Goal: Answer question/provide support: Share knowledge or assist other users

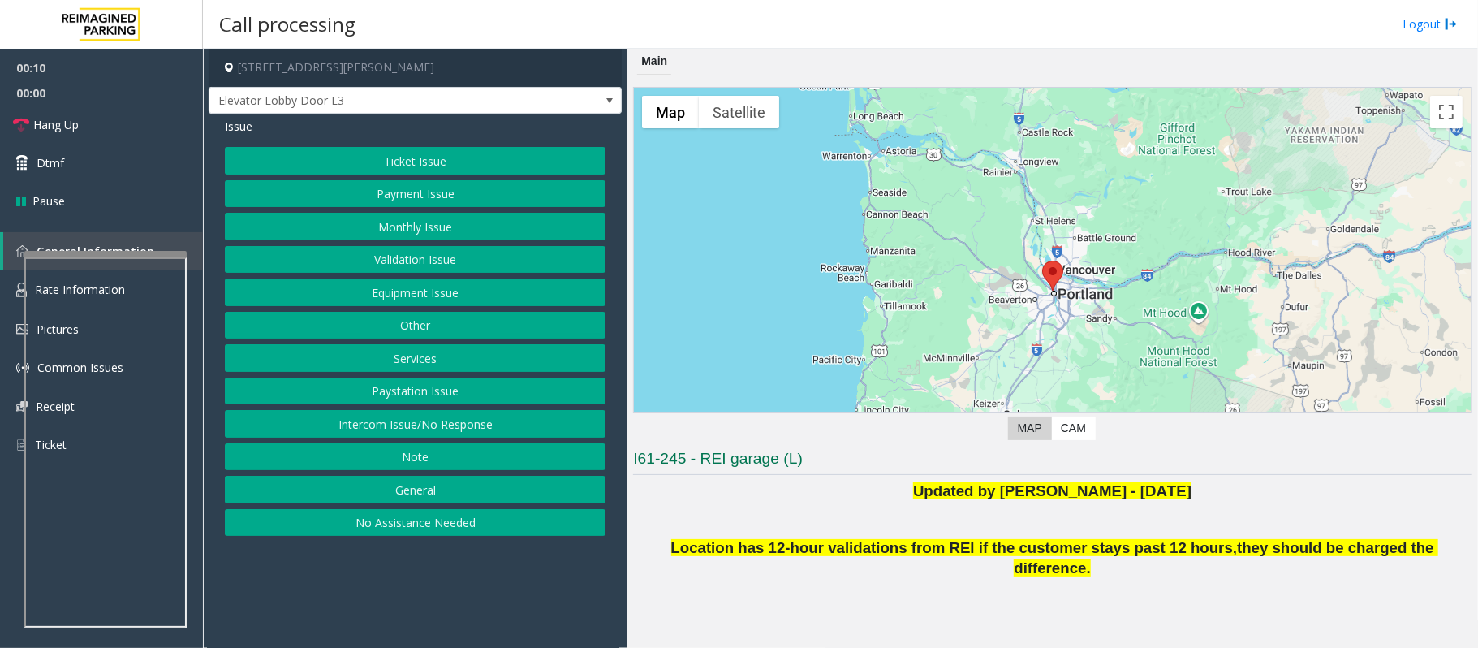
click at [435, 299] on button "Equipment Issue" at bounding box center [415, 292] width 381 height 28
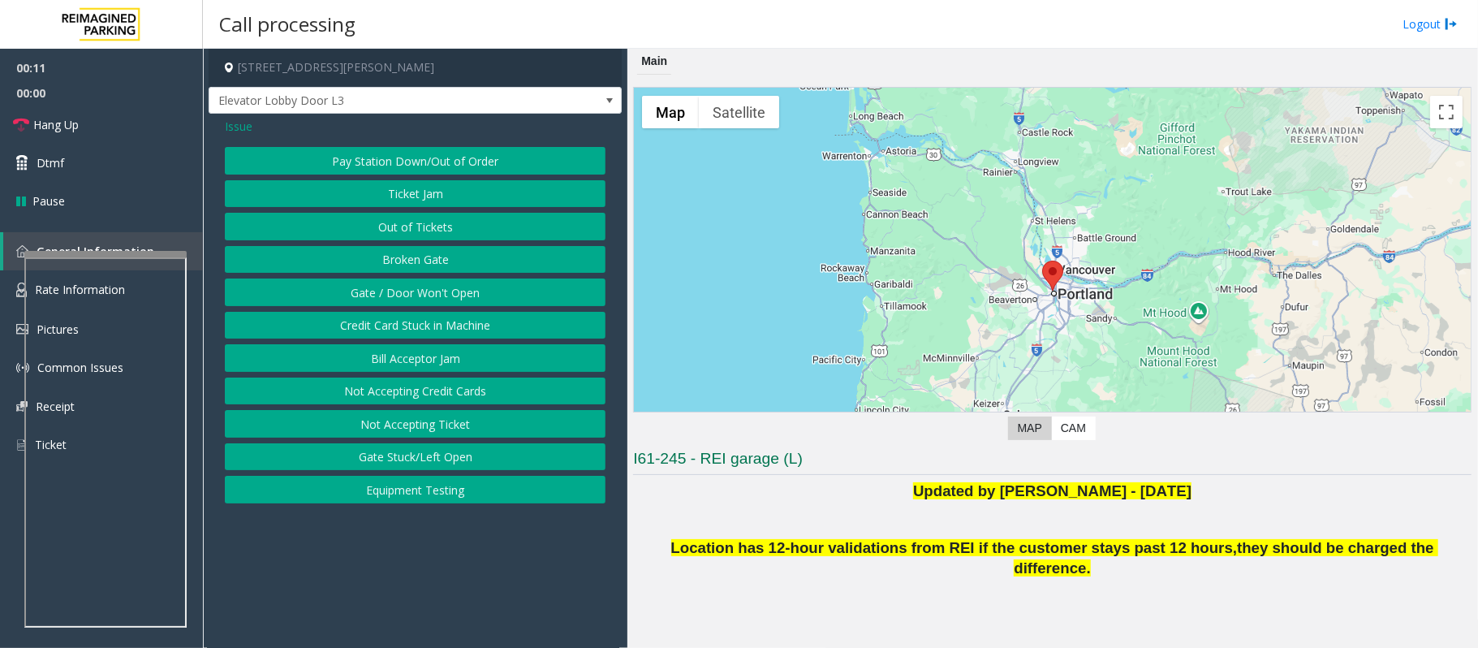
click at [399, 295] on button "Gate / Door Won't Open" at bounding box center [415, 292] width 381 height 28
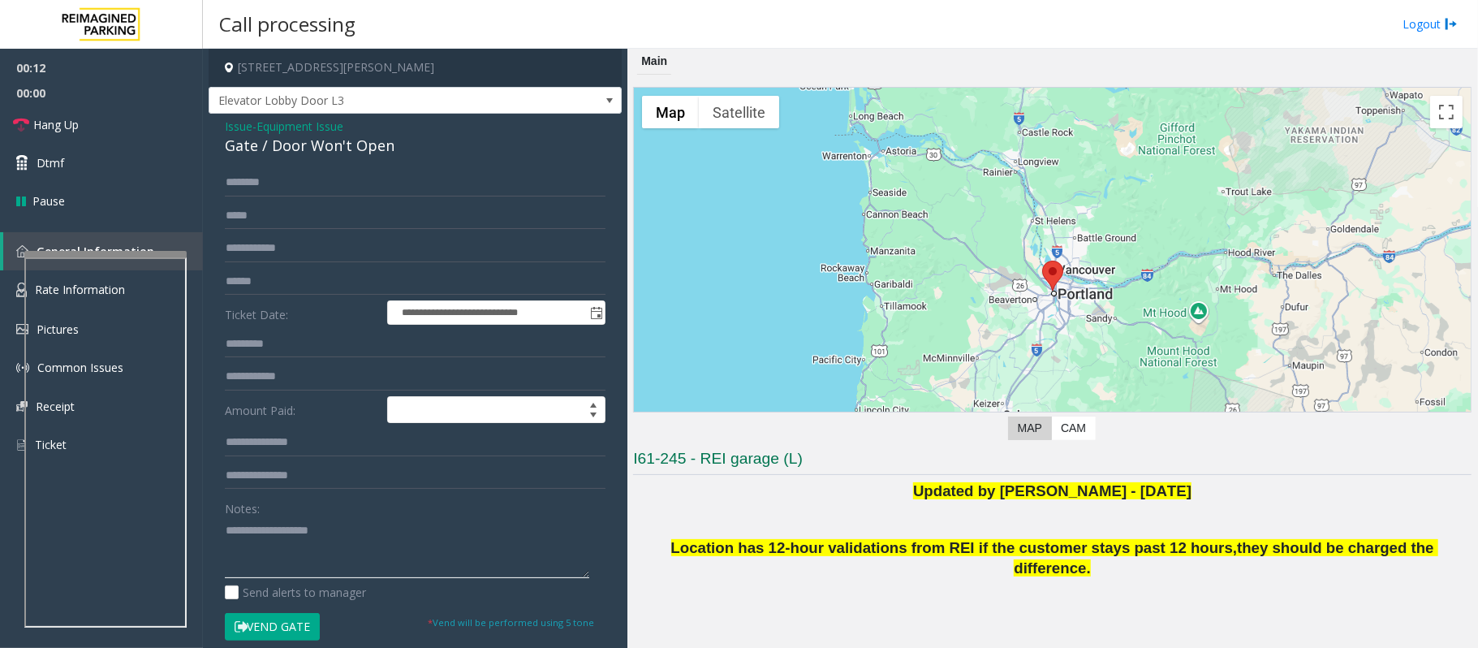
type textarea "**********"
click at [230, 134] on span "Issue" at bounding box center [239, 126] width 28 height 17
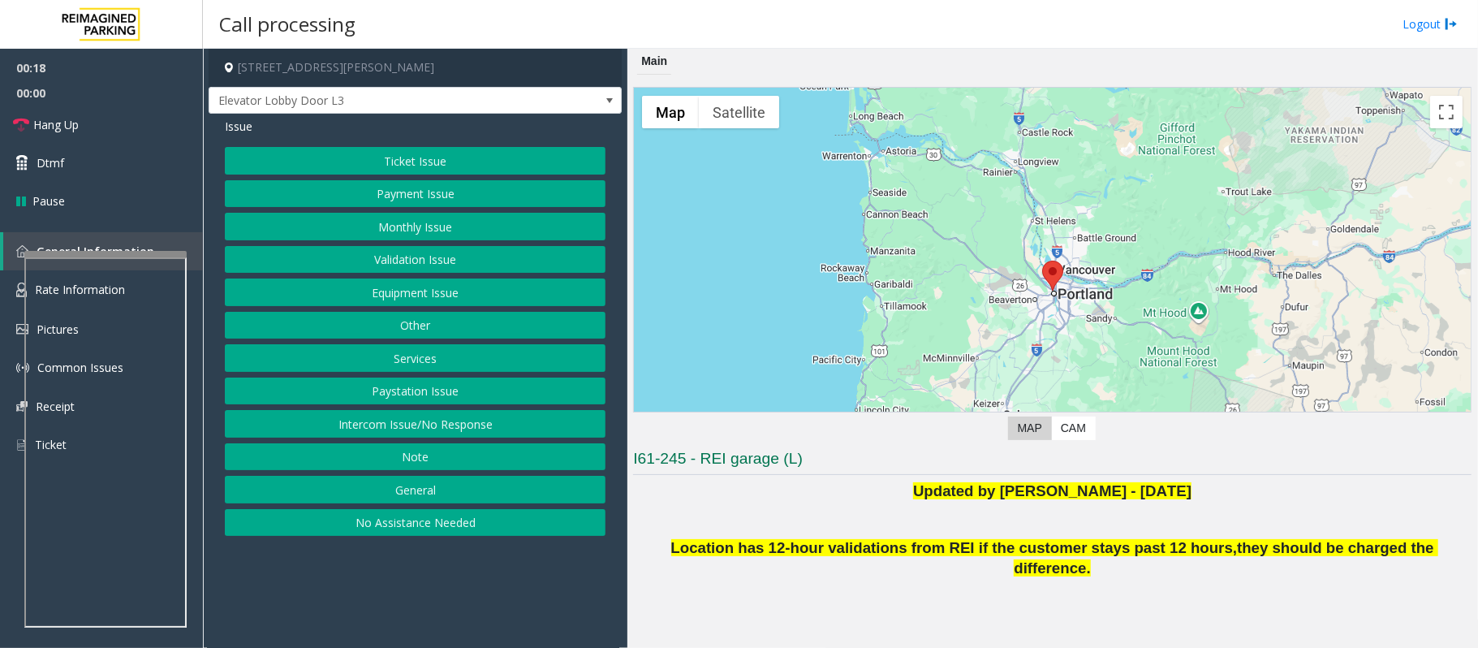
click at [435, 430] on button "Intercom Issue/No Response" at bounding box center [415, 424] width 381 height 28
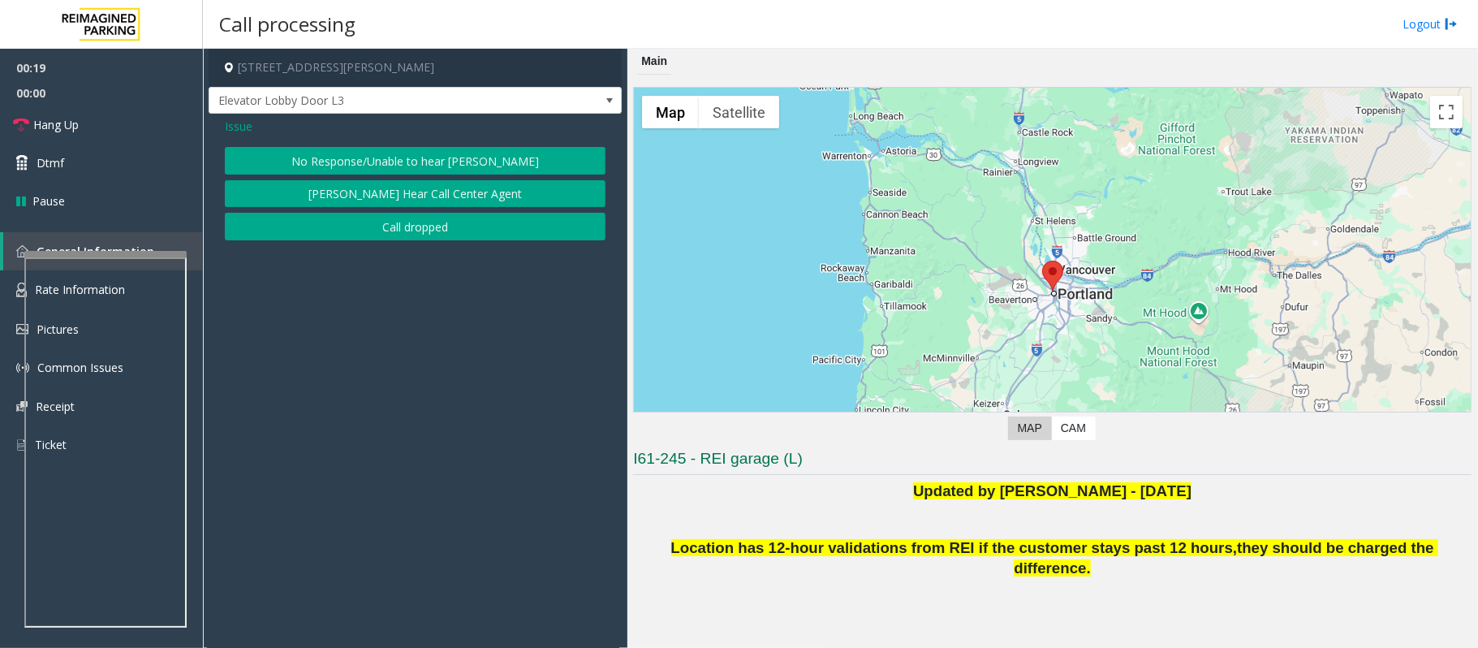
click at [397, 164] on button "No Response/Unable to hear [PERSON_NAME]" at bounding box center [415, 161] width 381 height 28
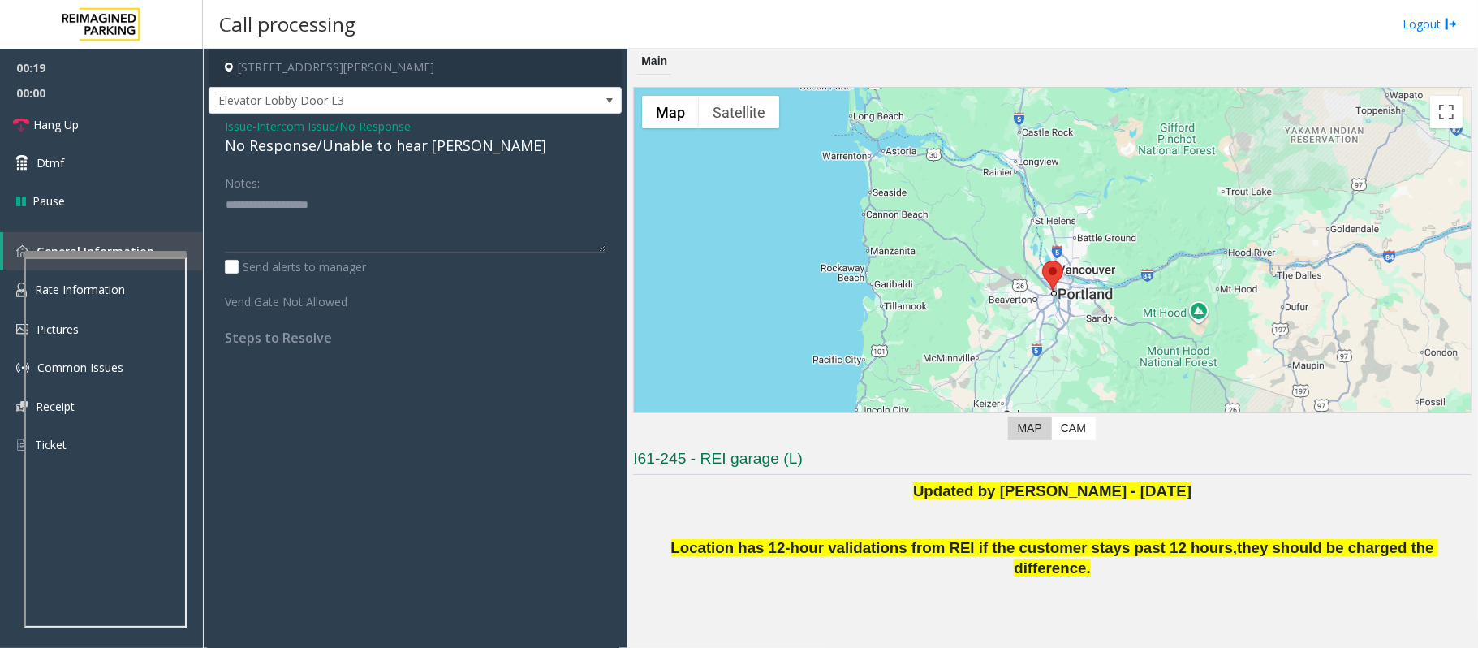
click at [312, 154] on div "No Response/Unable to hear [PERSON_NAME]" at bounding box center [415, 146] width 381 height 22
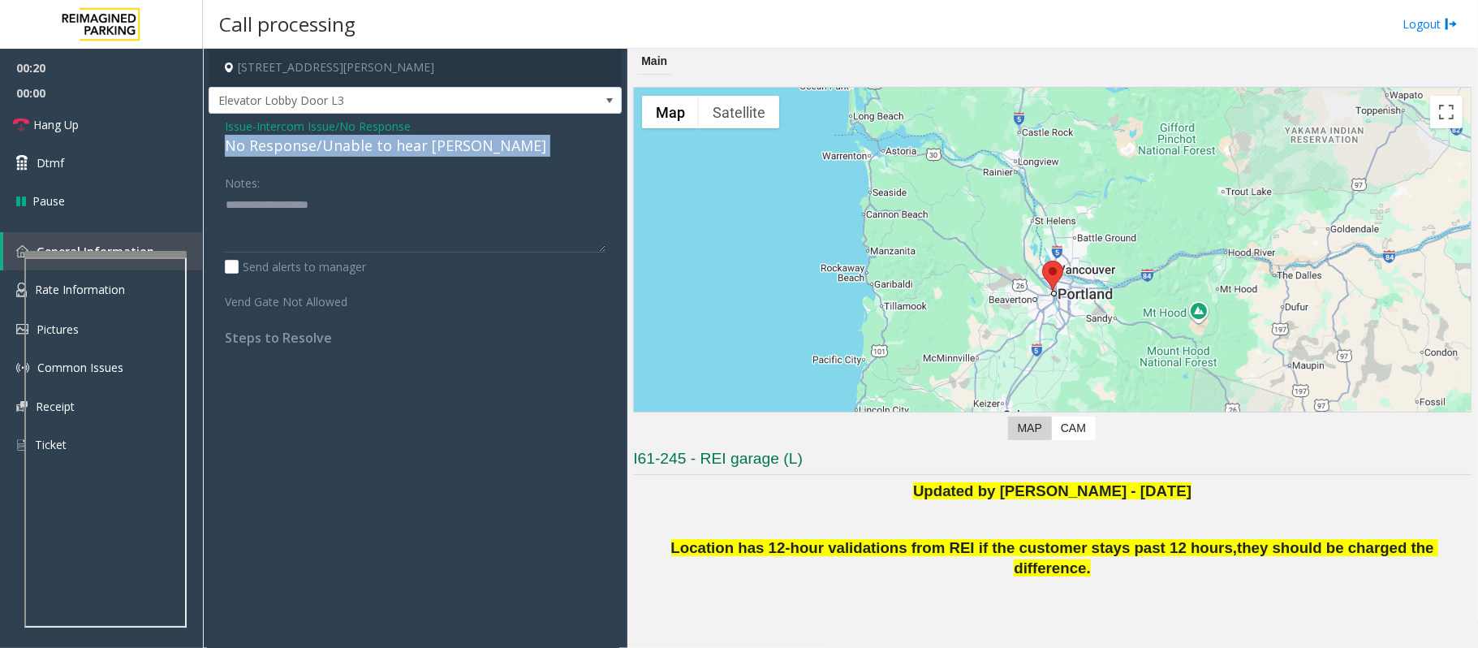
click at [312, 154] on div "No Response/Unable to hear [PERSON_NAME]" at bounding box center [415, 146] width 381 height 22
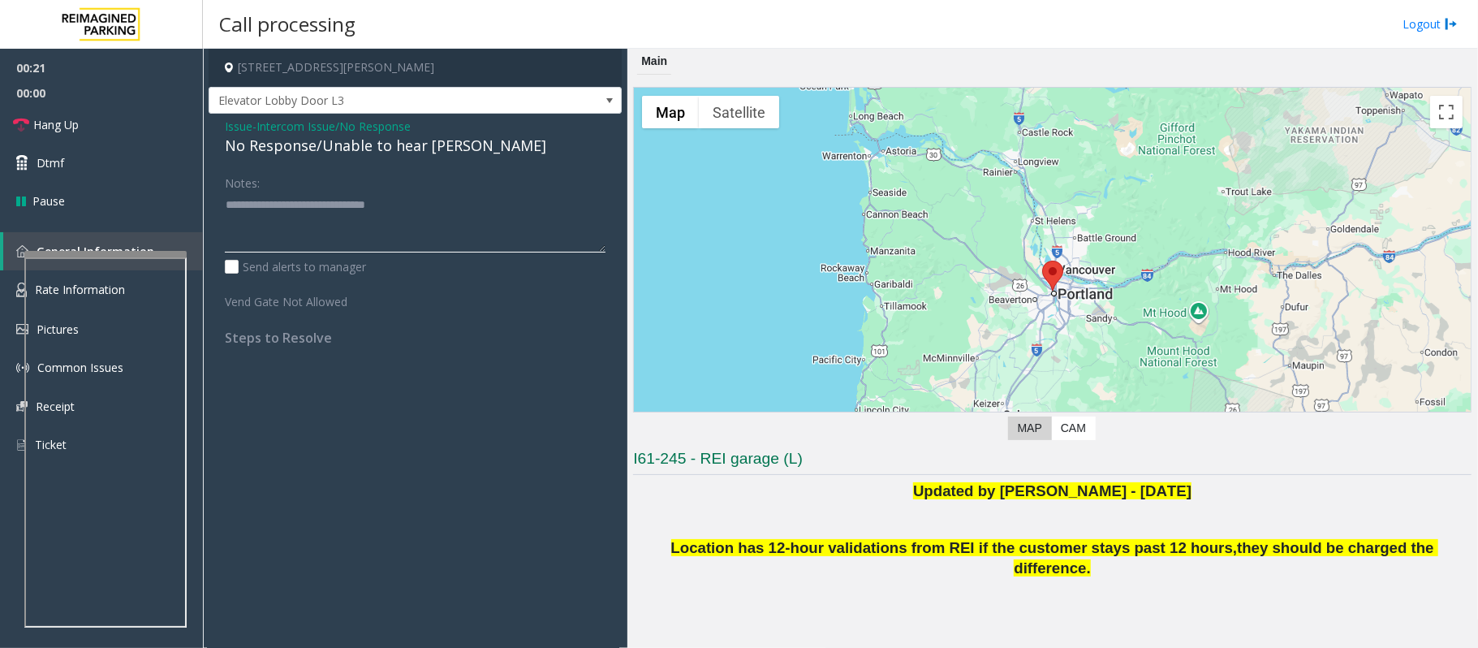
click at [504, 230] on textarea at bounding box center [415, 222] width 381 height 61
type textarea "**********"
drag, startPoint x: 845, startPoint y: 467, endPoint x: 631, endPoint y: 461, distance: 213.5
click at [631, 461] on div "Main ← Move left → Move right ↑ Move up ↓ Move down + Zoom in - Zoom out Home J…" at bounding box center [1052, 348] width 850 height 599
click at [660, 515] on p at bounding box center [1052, 511] width 838 height 18
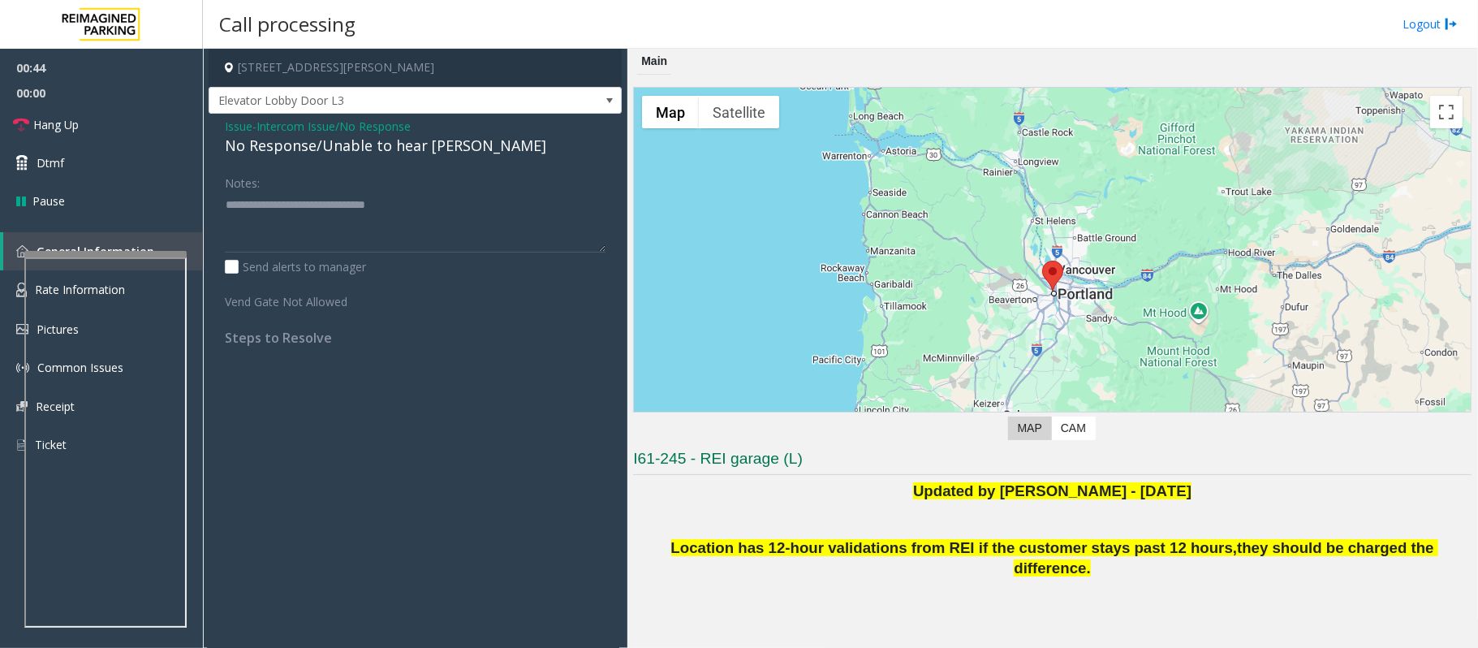
drag, startPoint x: 1445, startPoint y: 553, endPoint x: 675, endPoint y: 549, distance: 770.1
click at [675, 549] on p "Location has 12-hour validations from REI if the customer stays past 12 hours, …" at bounding box center [1052, 558] width 838 height 41
click at [230, 125] on span "Issue" at bounding box center [239, 126] width 28 height 17
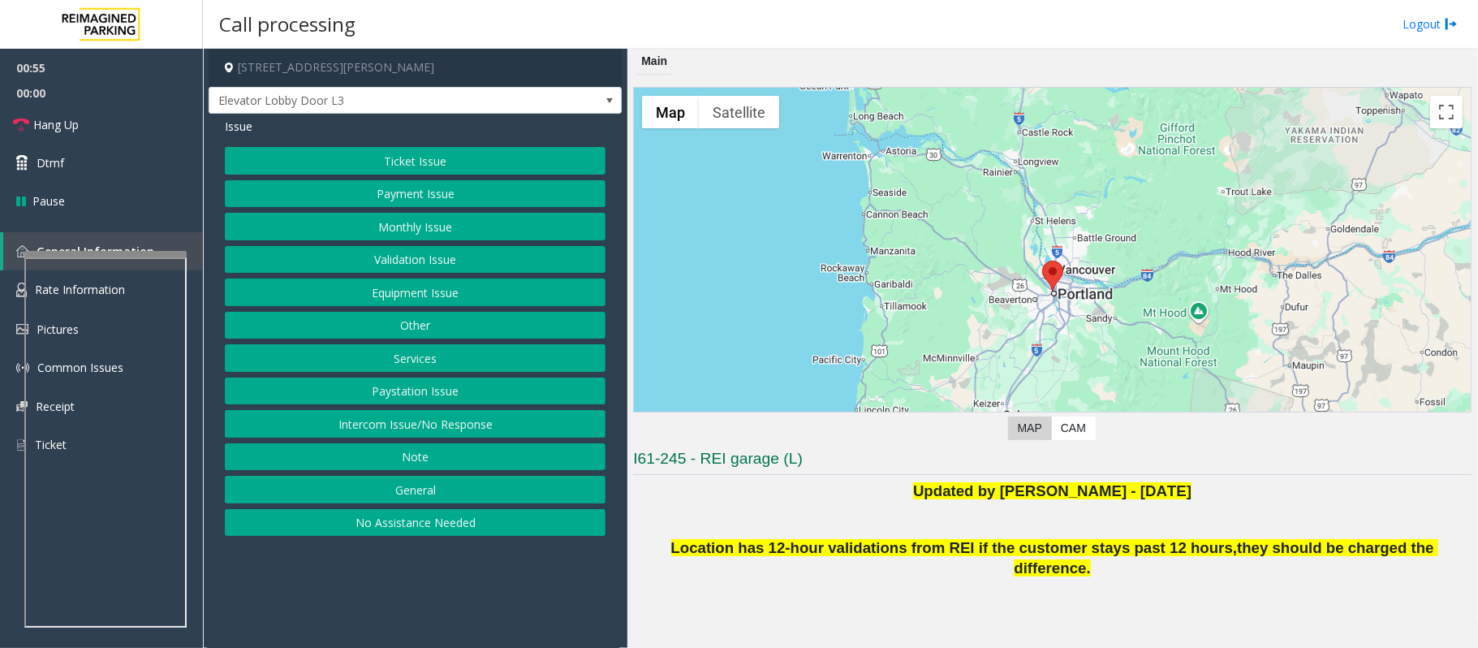
click at [423, 304] on button "Equipment Issue" at bounding box center [415, 292] width 381 height 28
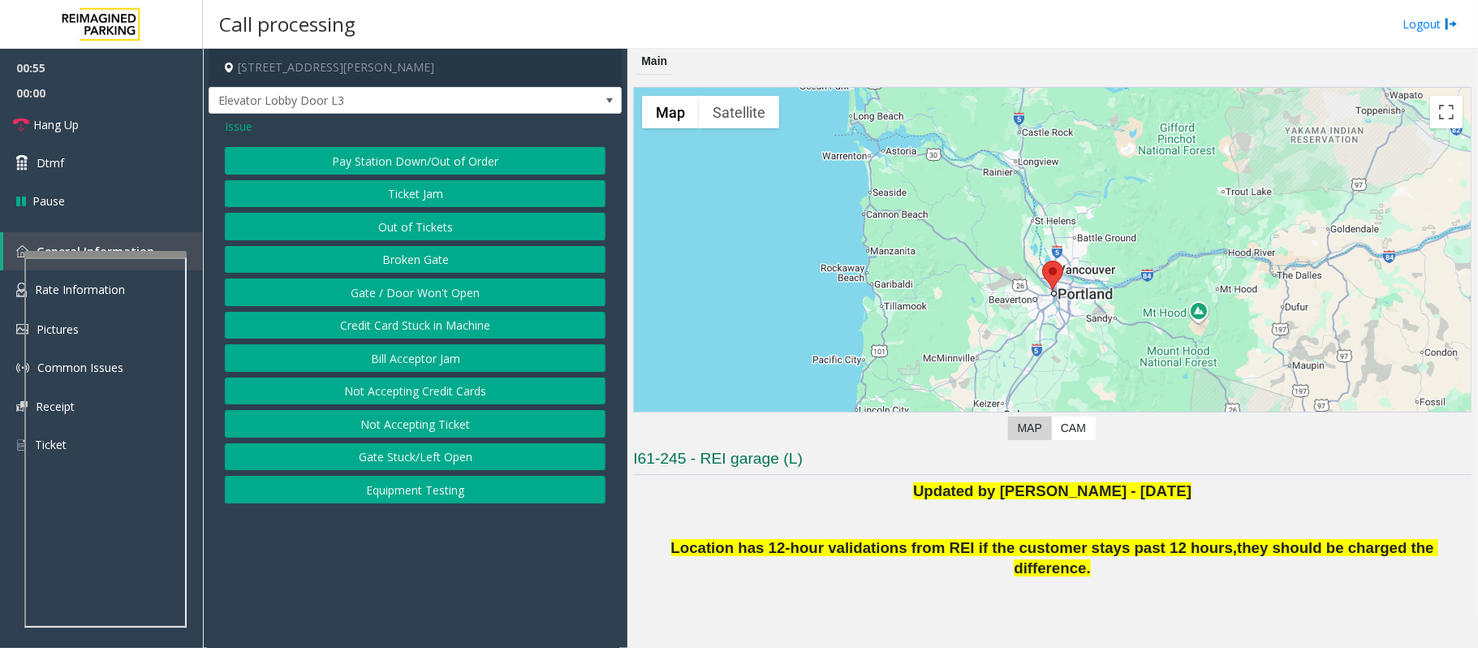
click at [420, 302] on button "Gate / Door Won't Open" at bounding box center [415, 292] width 381 height 28
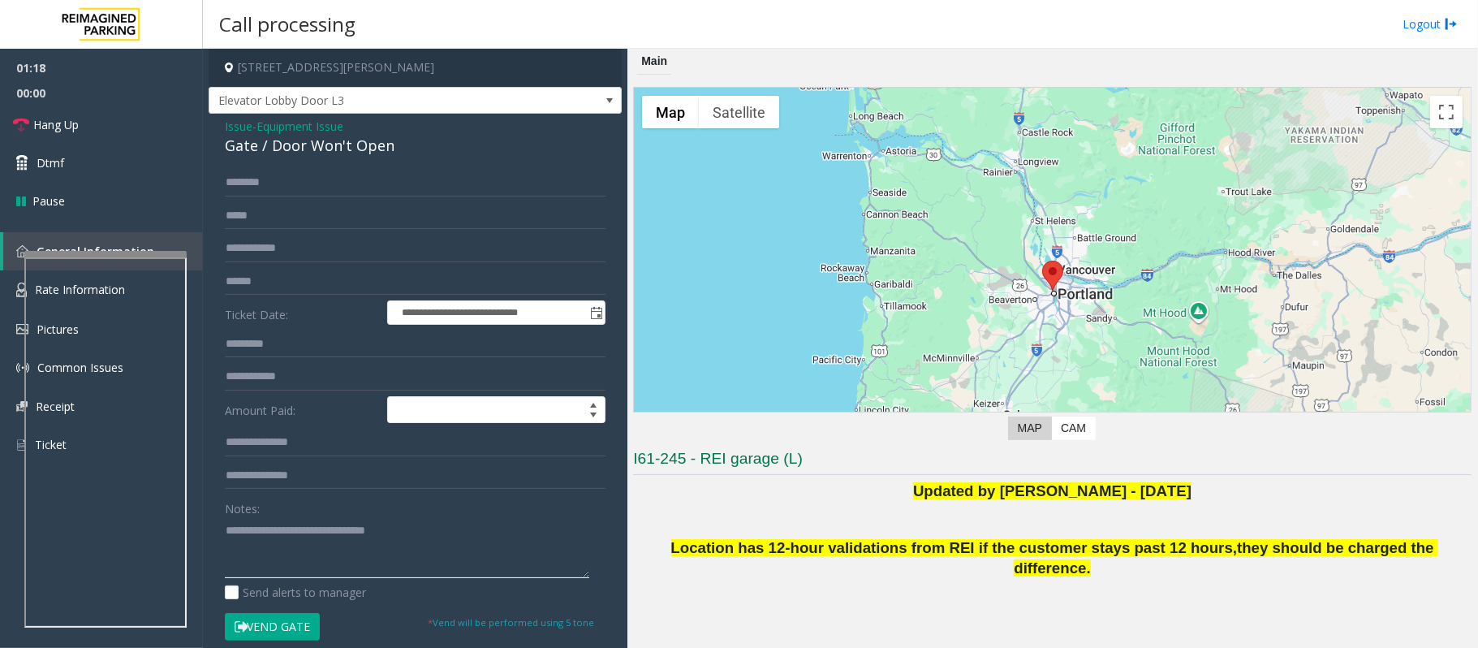
drag, startPoint x: 438, startPoint y: 530, endPoint x: 211, endPoint y: 529, distance: 227.2
click at [211, 529] on div "**********" at bounding box center [415, 508] width 413 height 789
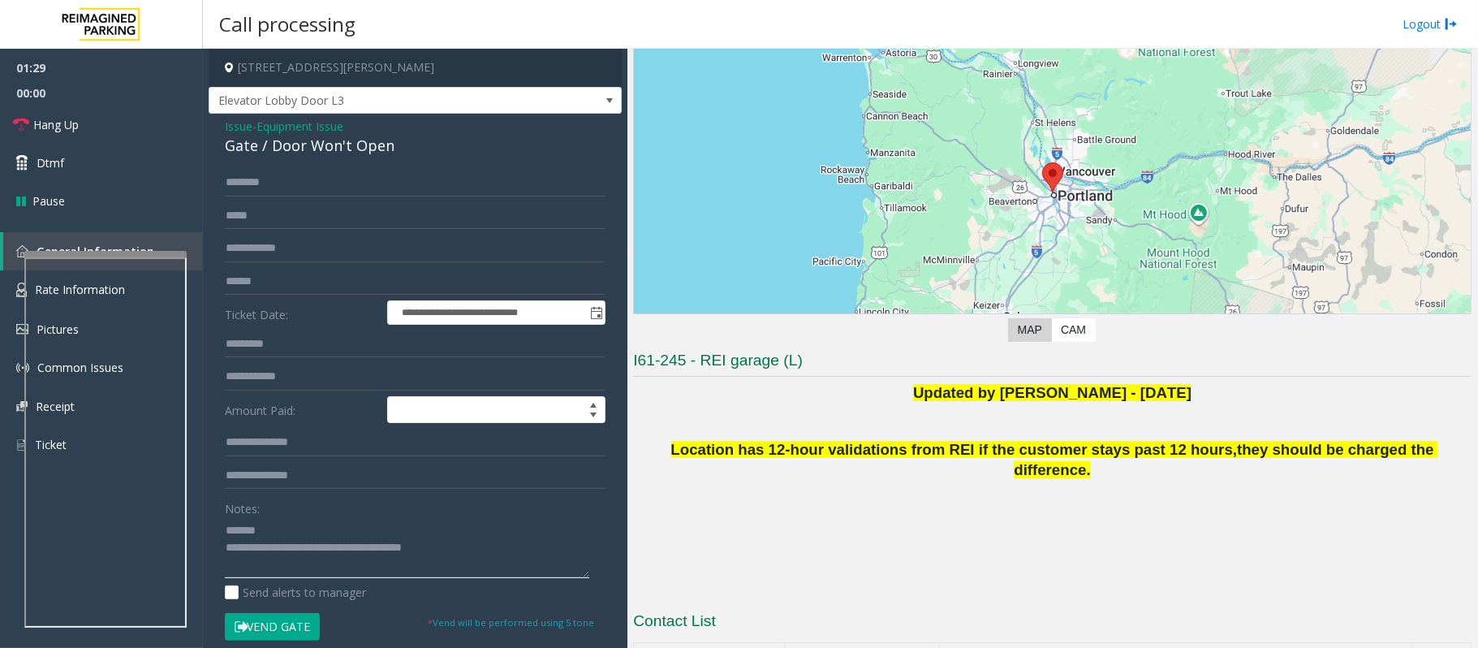
scroll to position [190, 0]
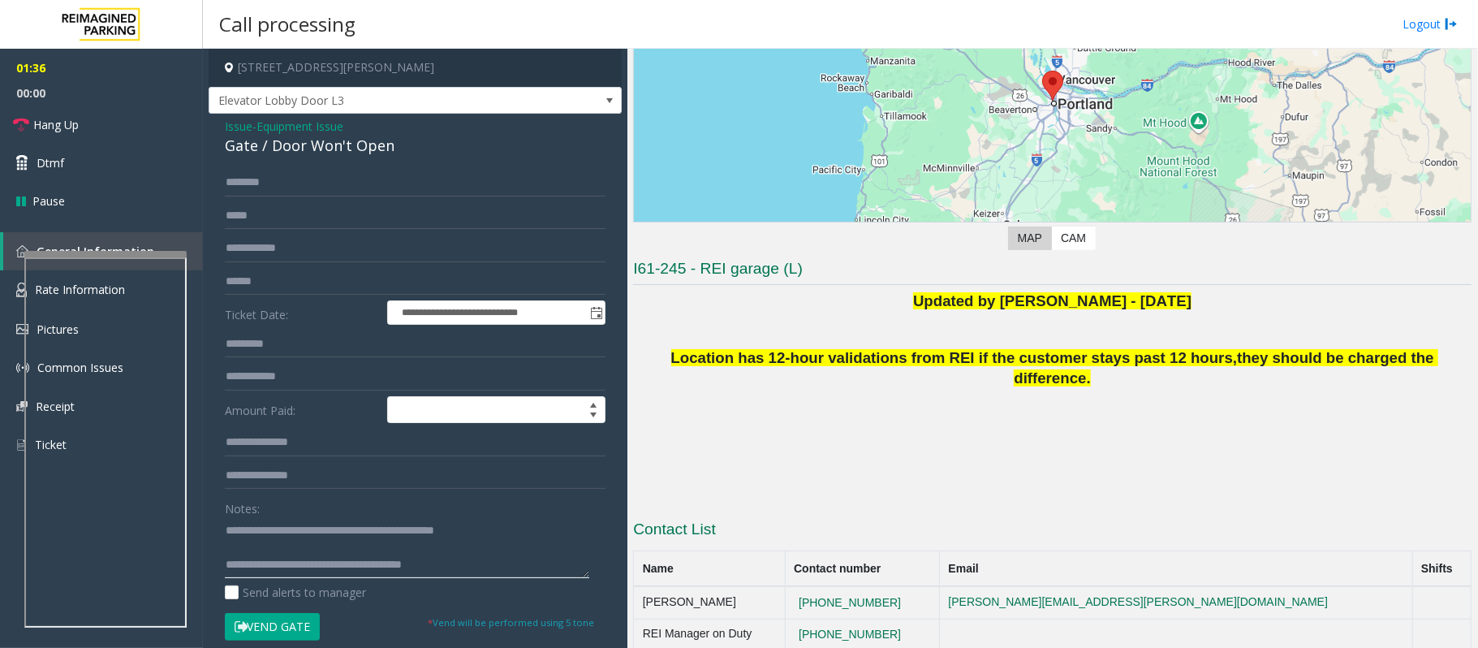
click at [364, 540] on textarea at bounding box center [407, 547] width 364 height 61
click at [357, 550] on textarea at bounding box center [407, 547] width 364 height 61
type textarea "**********"
click at [267, 183] on input "text" at bounding box center [415, 183] width 381 height 28
type input "*"
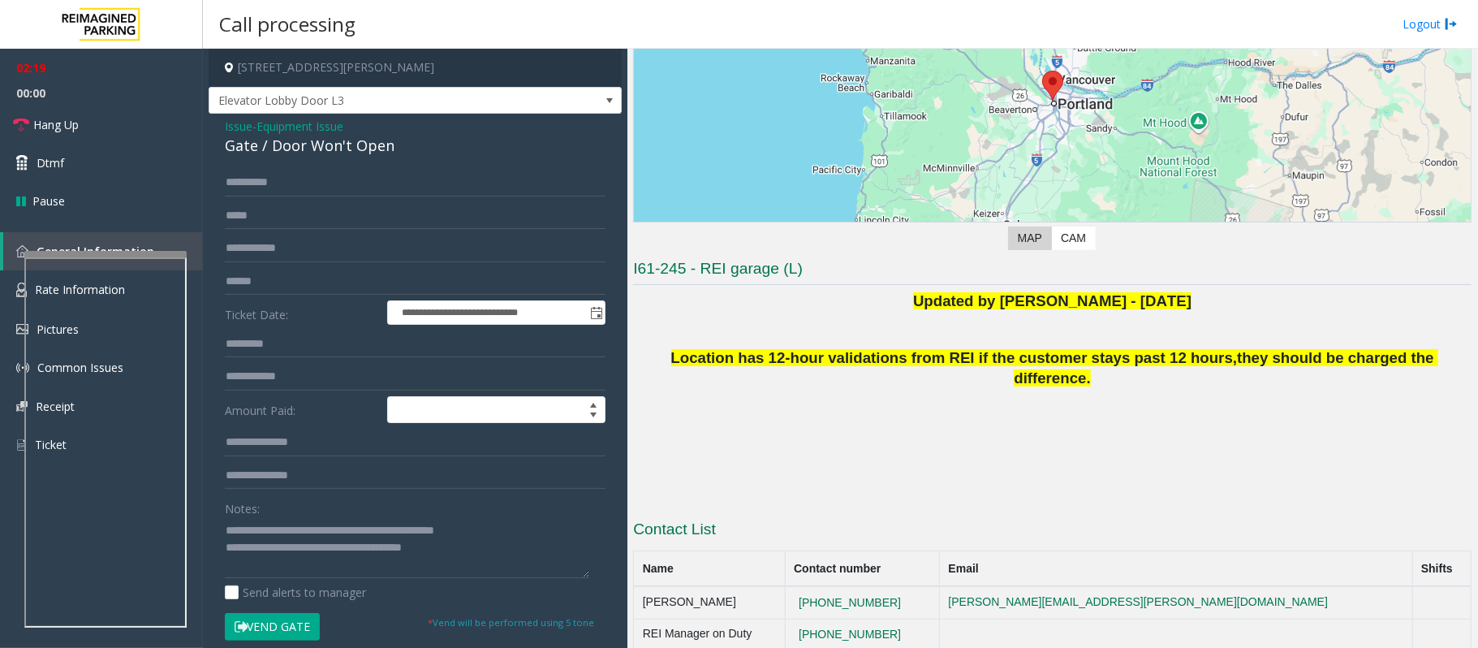
click at [294, 634] on button "Vend Gate" at bounding box center [272, 627] width 95 height 28
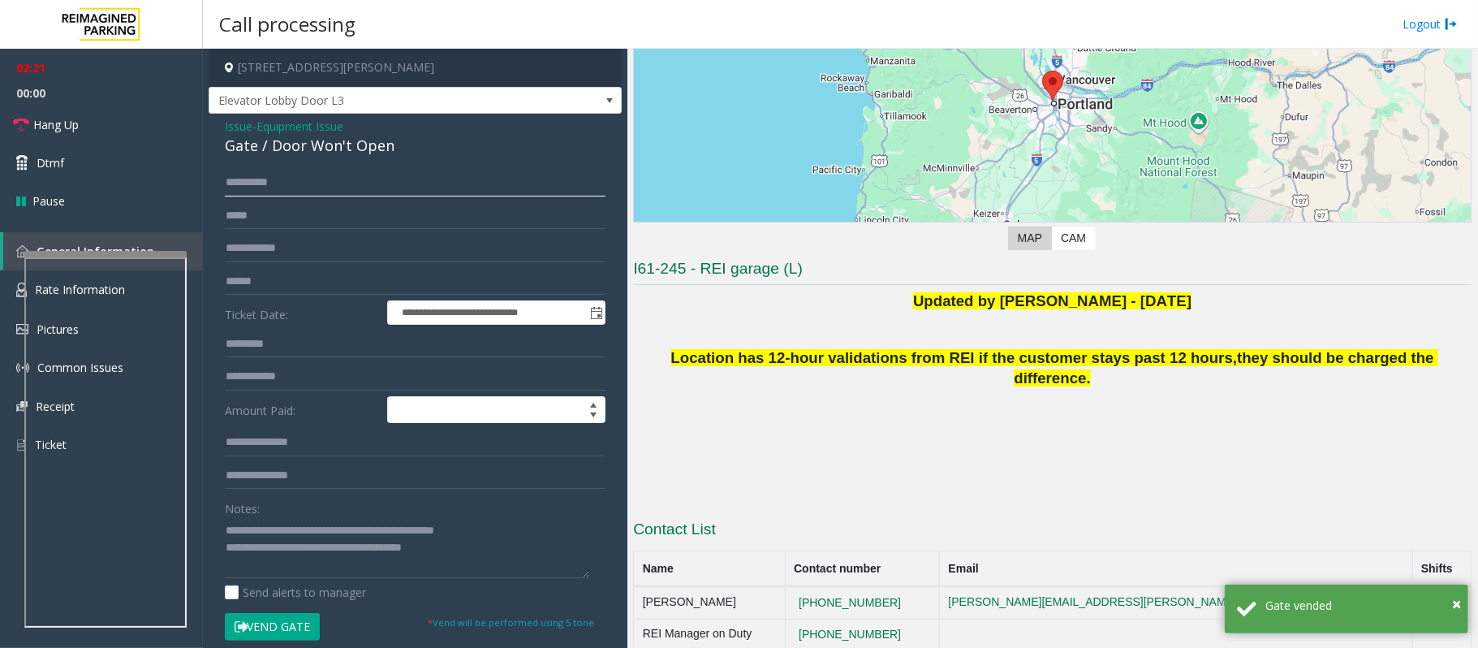
click at [257, 183] on input "*********" at bounding box center [415, 183] width 381 height 28
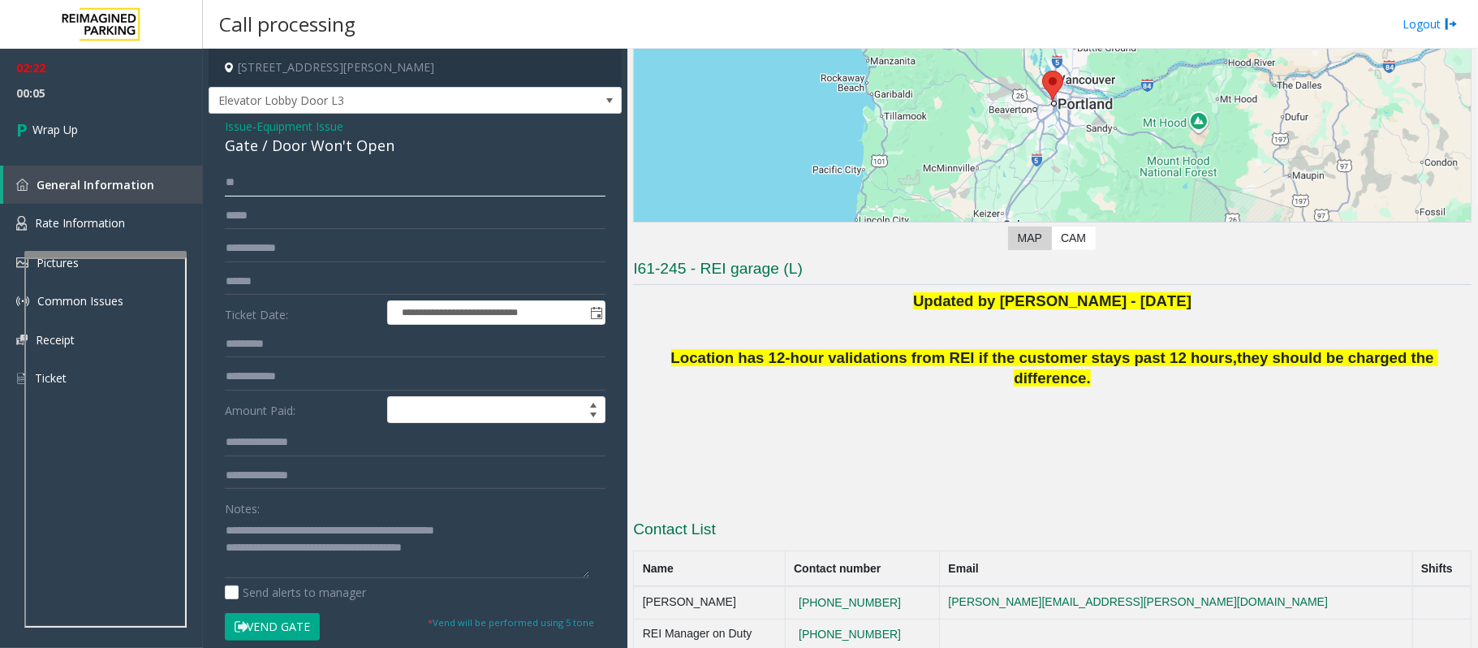
type input "**"
drag, startPoint x: 497, startPoint y: 540, endPoint x: 489, endPoint y: 544, distance: 8.7
click at [490, 544] on textarea at bounding box center [407, 547] width 364 height 61
drag, startPoint x: 481, startPoint y: 549, endPoint x: 463, endPoint y: 553, distance: 18.9
click at [463, 553] on textarea at bounding box center [407, 547] width 364 height 61
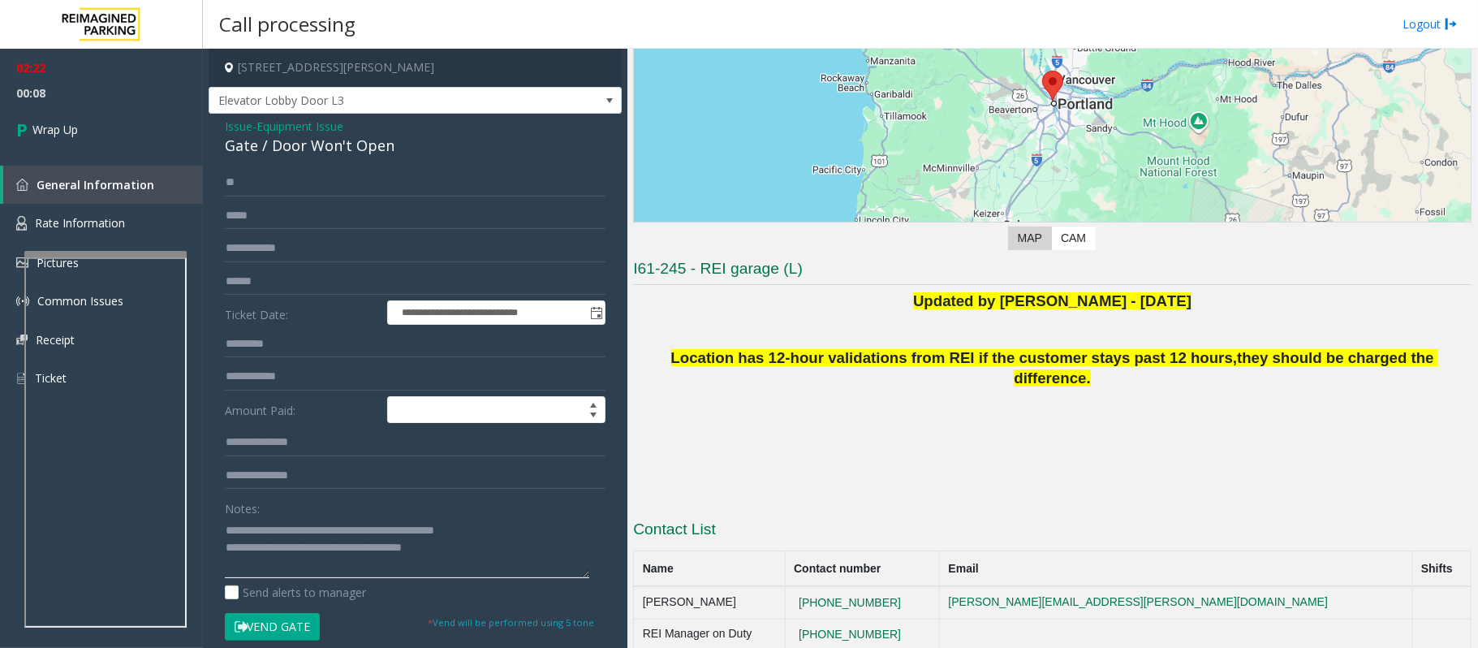
drag, startPoint x: 375, startPoint y: 547, endPoint x: 294, endPoint y: 543, distance: 81.3
click at [294, 543] on textarea at bounding box center [407, 547] width 364 height 61
type textarea "**********"
drag, startPoint x: 45, startPoint y: 136, endPoint x: 114, endPoint y: 157, distance: 72.1
click at [45, 136] on span "Wrap Up" at bounding box center [54, 129] width 45 height 17
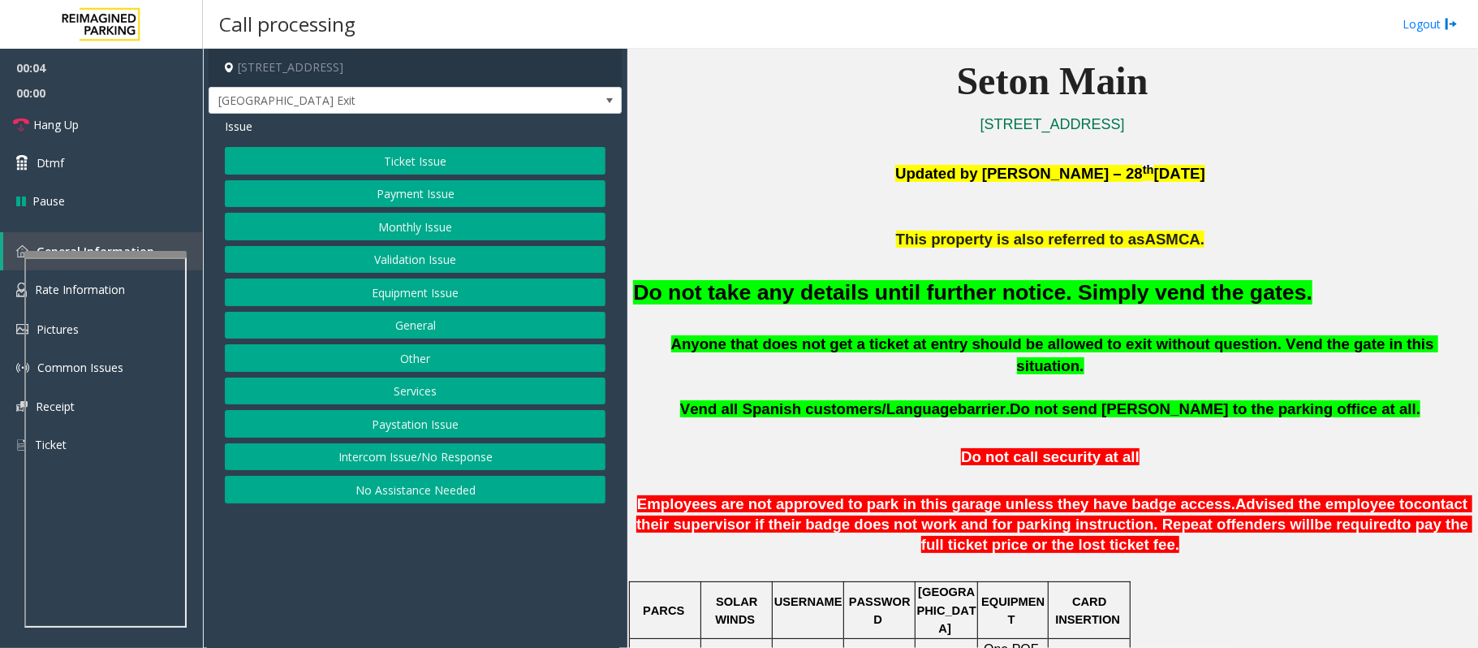
scroll to position [433, 0]
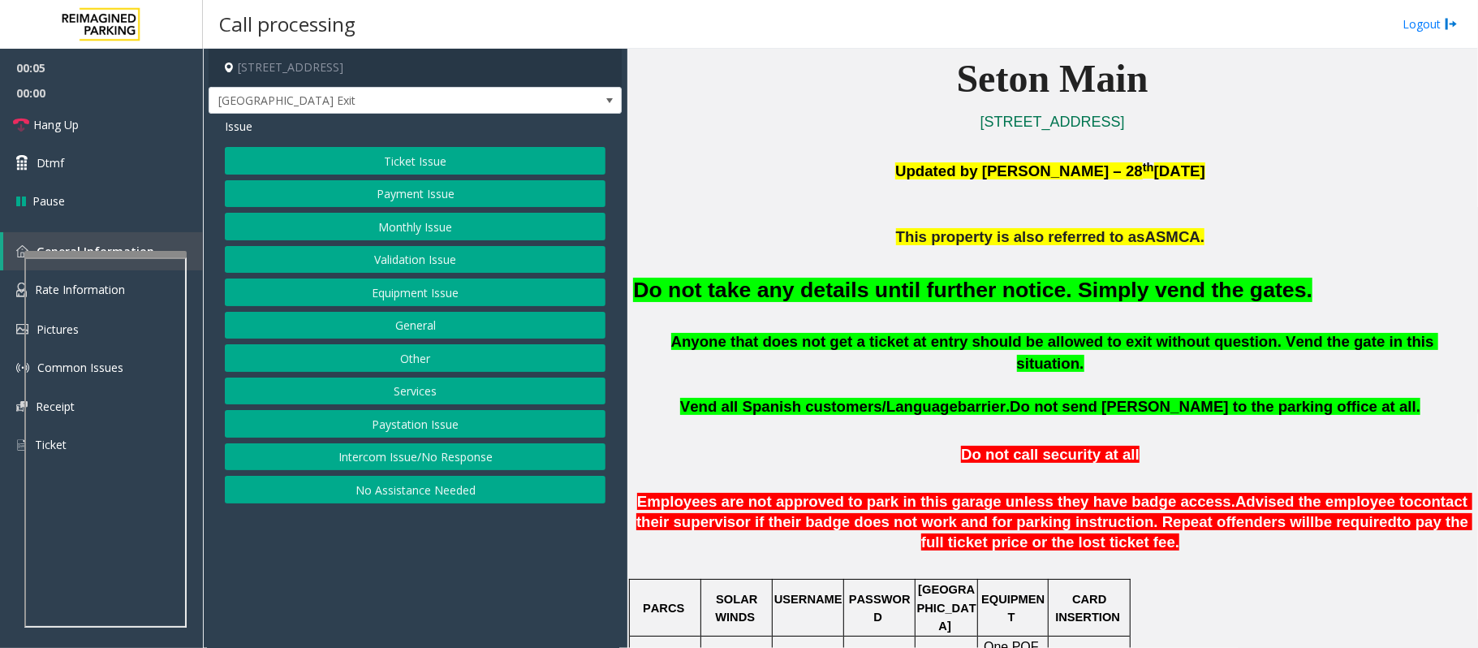
click at [424, 299] on button "Equipment Issue" at bounding box center [415, 292] width 381 height 28
click at [424, 299] on button "Gate / Door Won't Open" at bounding box center [415, 292] width 381 height 28
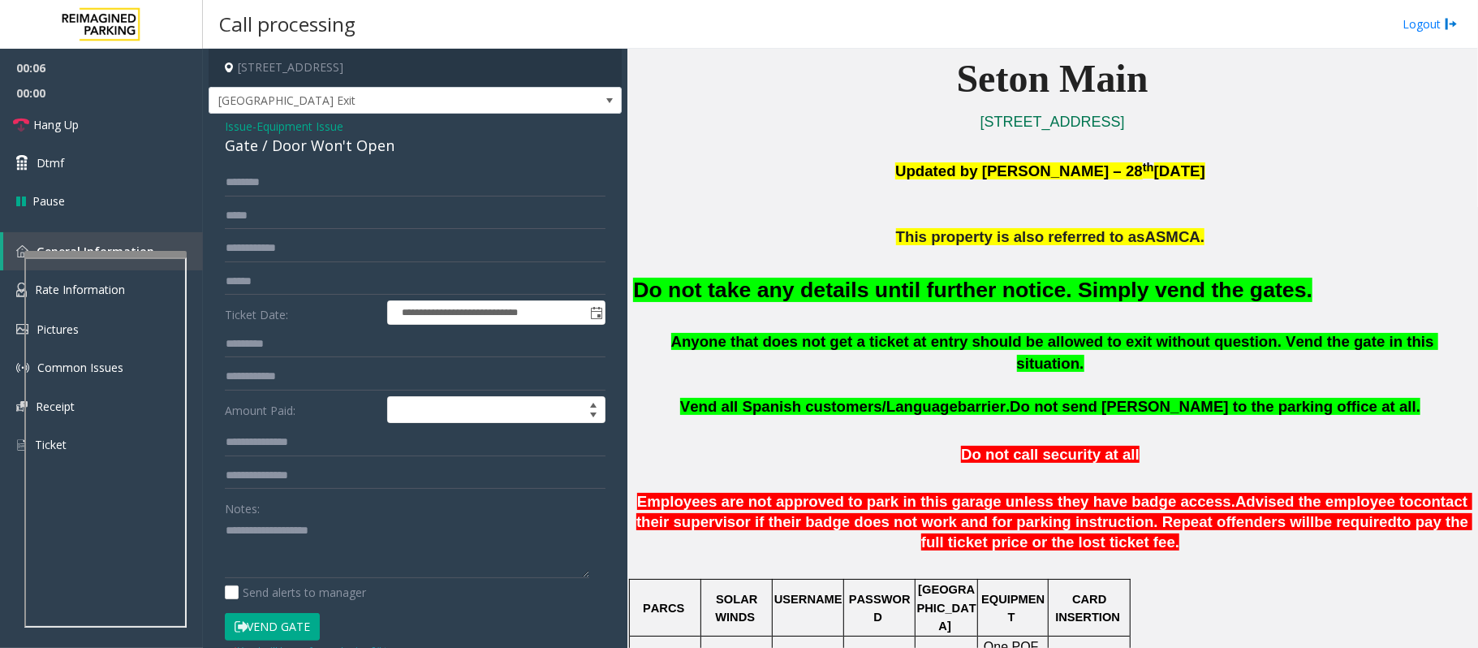
click at [293, 630] on button "Vend Gate" at bounding box center [272, 627] width 95 height 28
click at [927, 286] on font "Do not take any details until further notice. Simply vend the gates." at bounding box center [972, 290] width 679 height 24
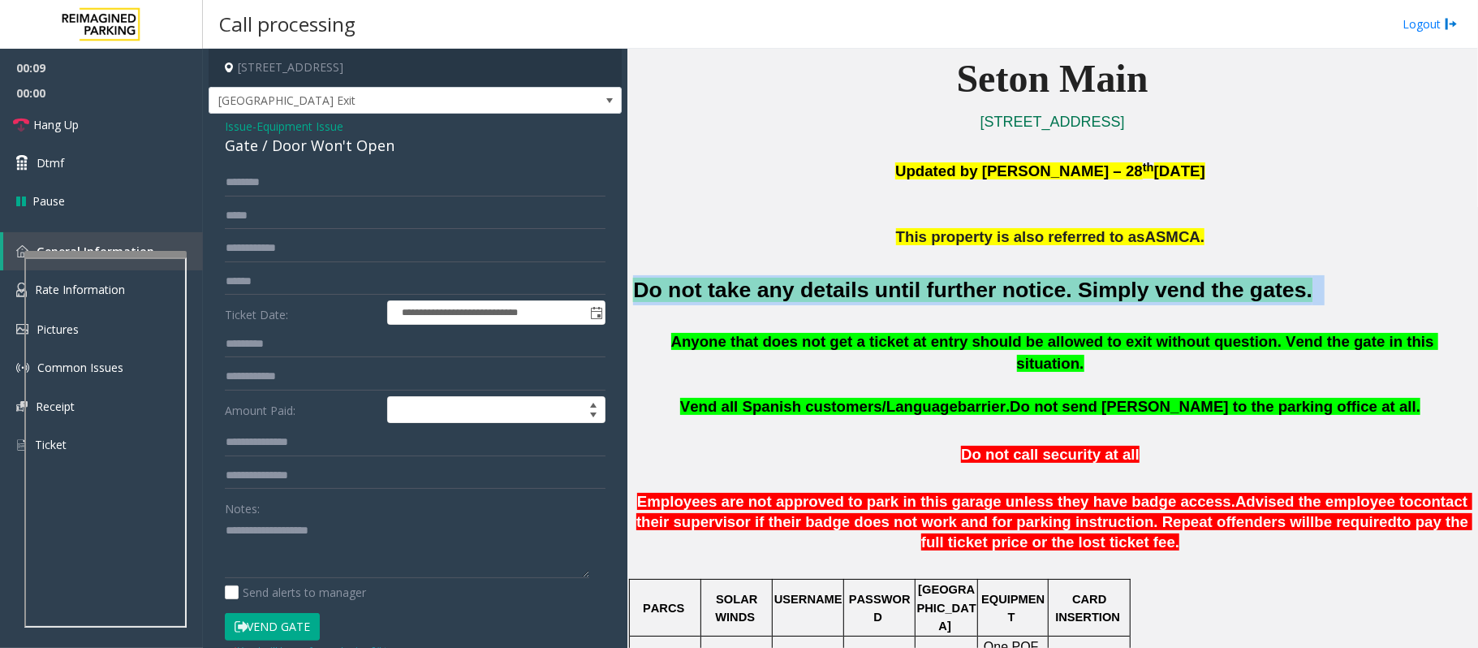
click at [927, 286] on font "Do not take any details until further notice. Simply vend the gates." at bounding box center [972, 290] width 679 height 24
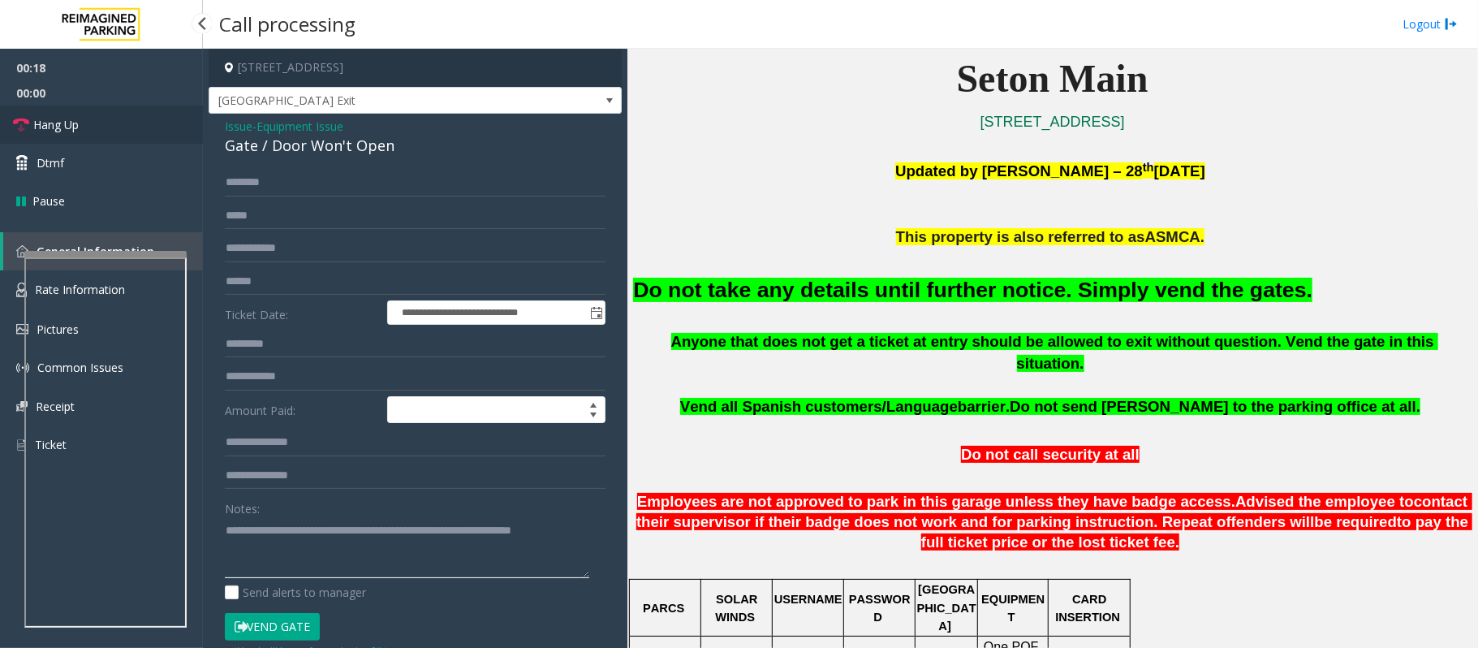
type textarea "**********"
click at [62, 131] on span "Hang Up" at bounding box center [55, 124] width 45 height 17
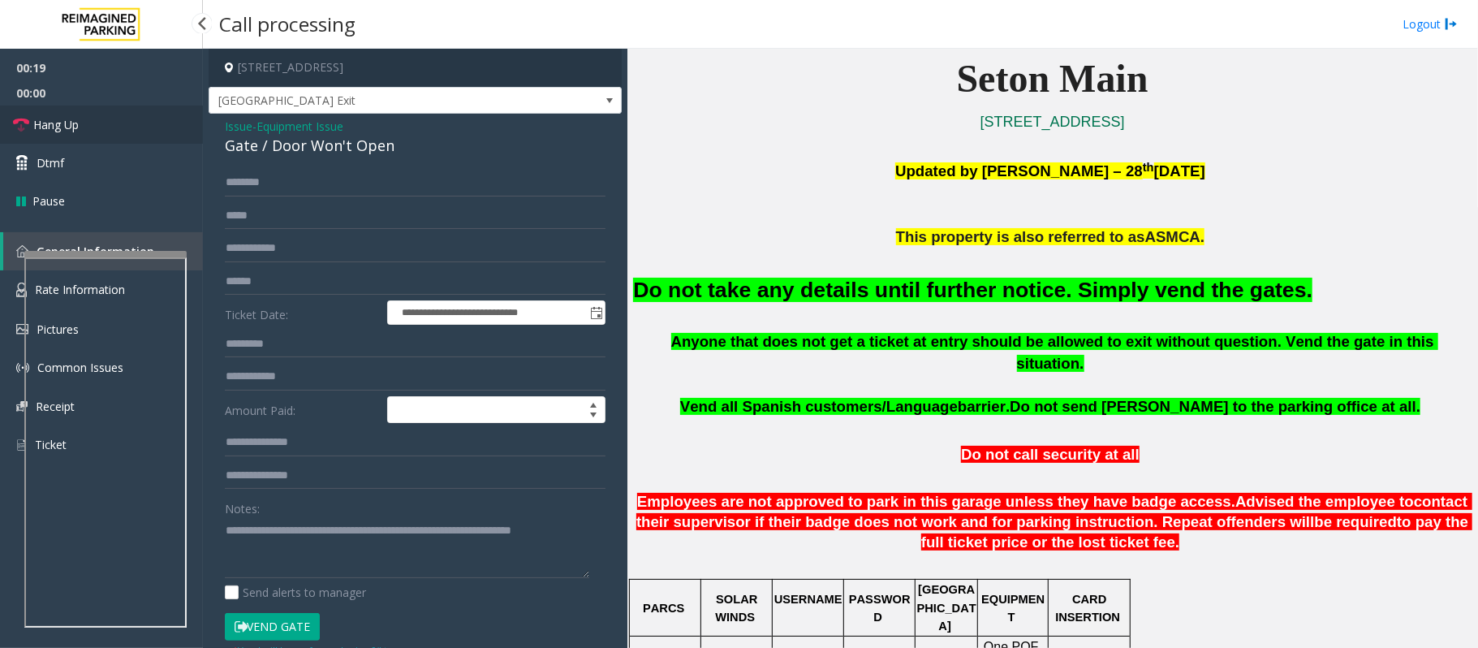
click at [62, 131] on span "Hang Up" at bounding box center [55, 124] width 45 height 17
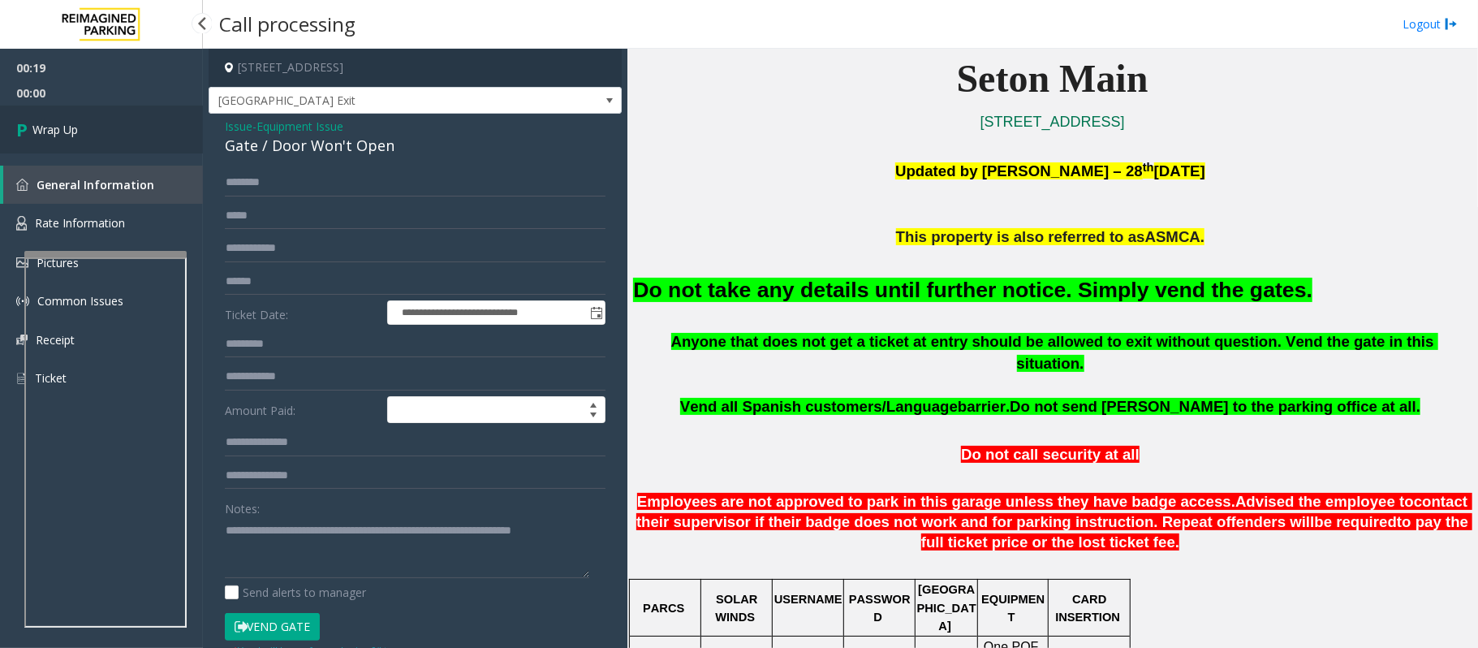
click at [62, 131] on span "Wrap Up" at bounding box center [54, 129] width 45 height 17
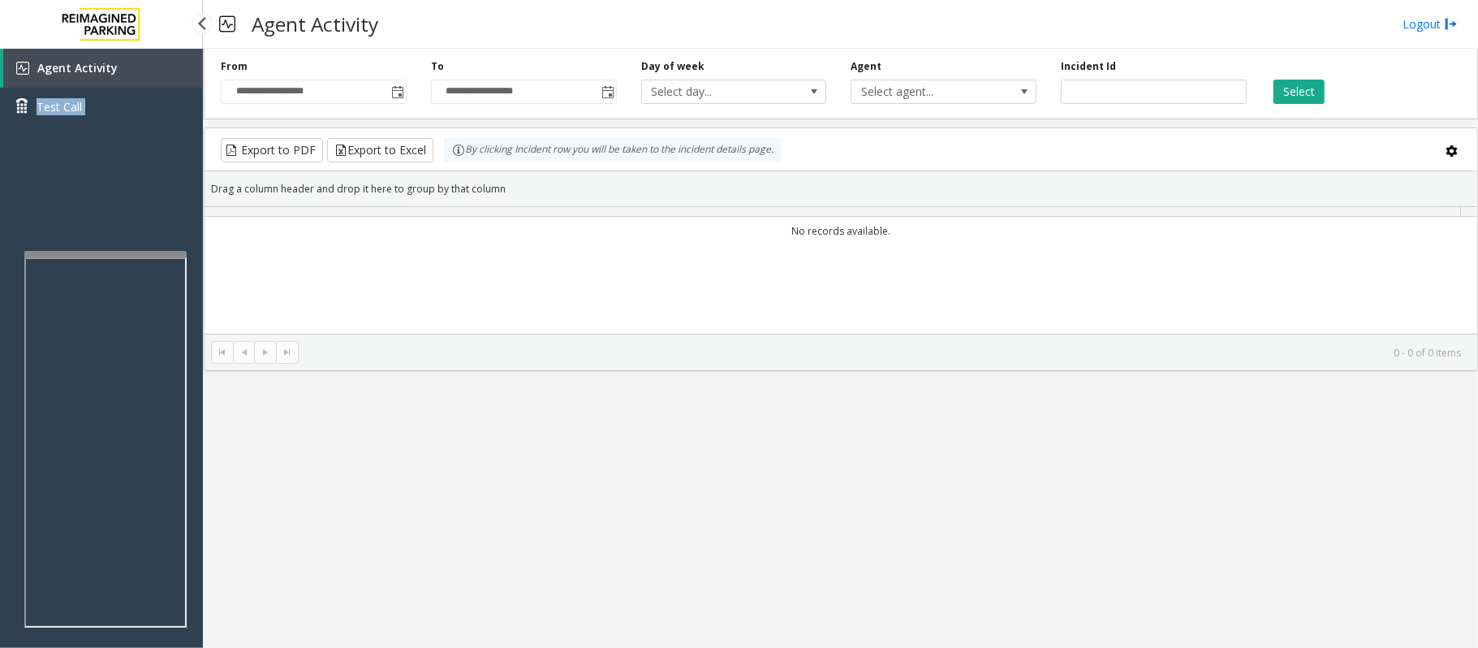
click at [62, 131] on div "Agent Activity Test Call" at bounding box center [101, 93] width 203 height 89
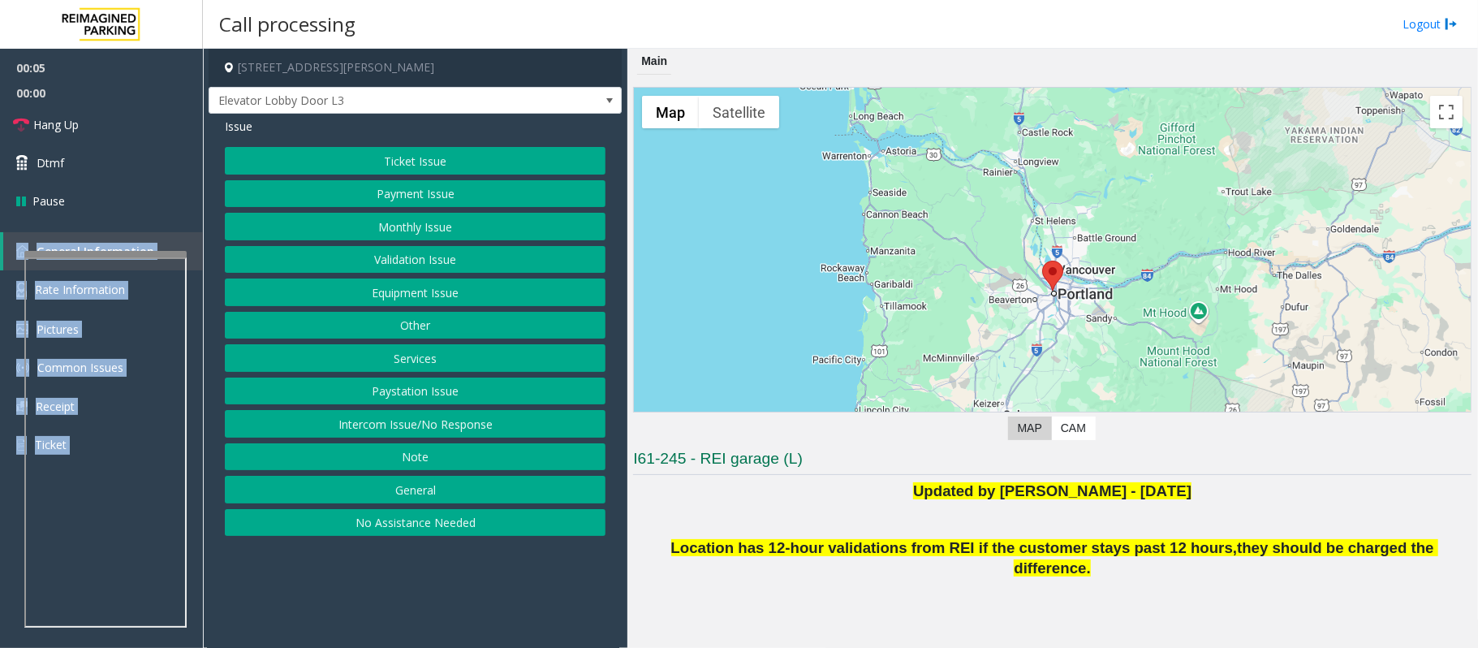
click at [334, 423] on button "Intercom Issue/No Response" at bounding box center [415, 424] width 381 height 28
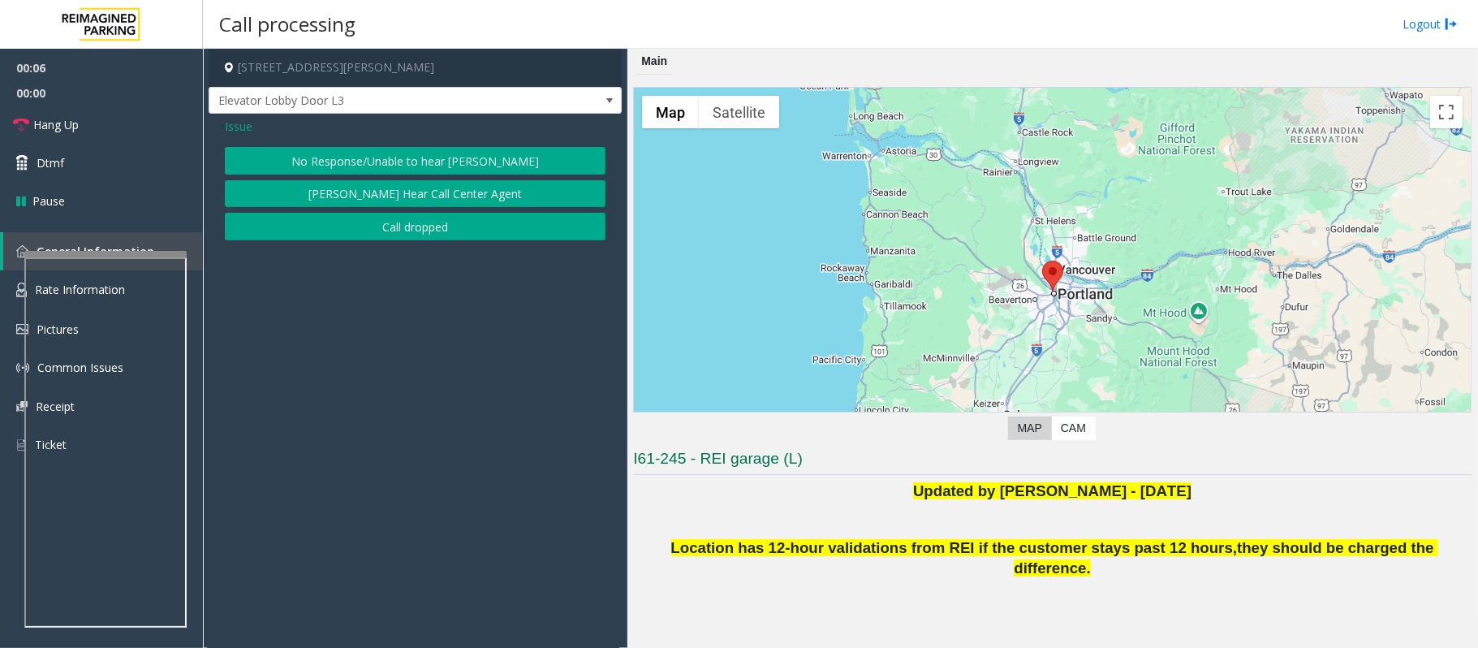
click at [243, 127] on span "Issue" at bounding box center [239, 126] width 28 height 17
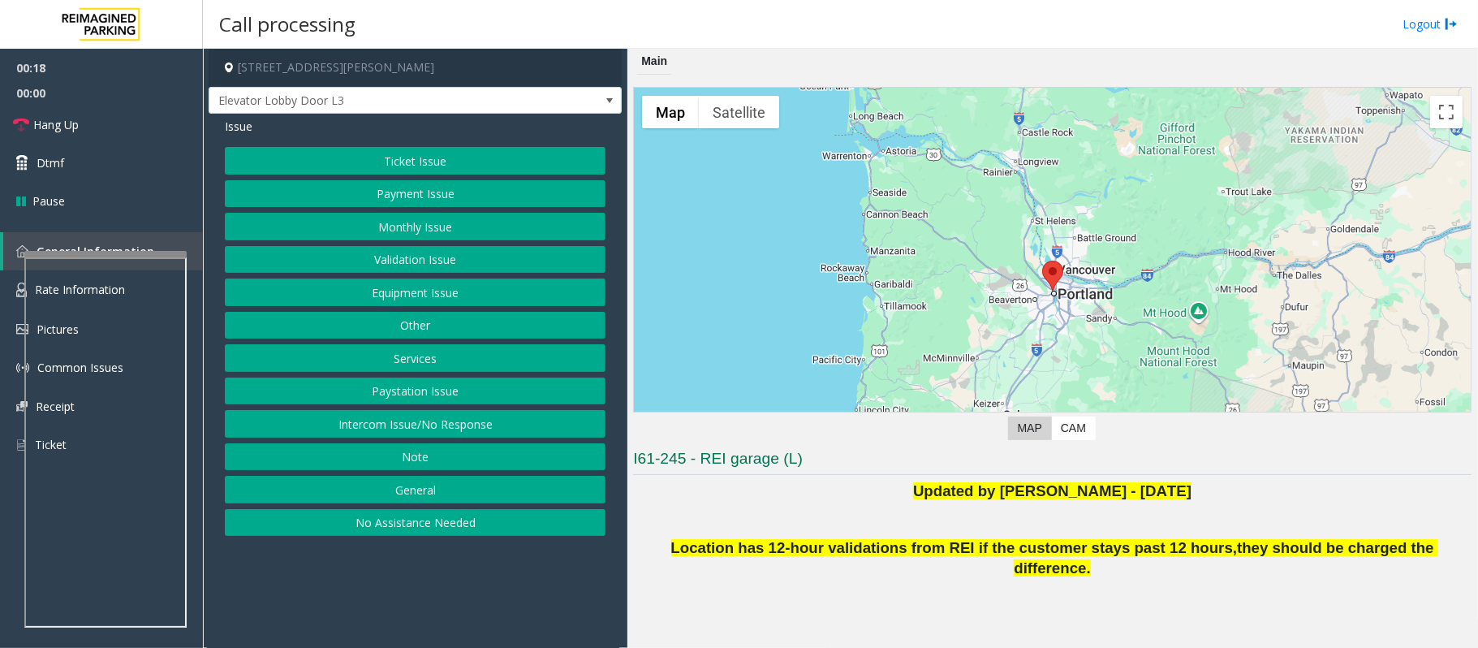
click at [426, 291] on button "Equipment Issue" at bounding box center [415, 292] width 381 height 28
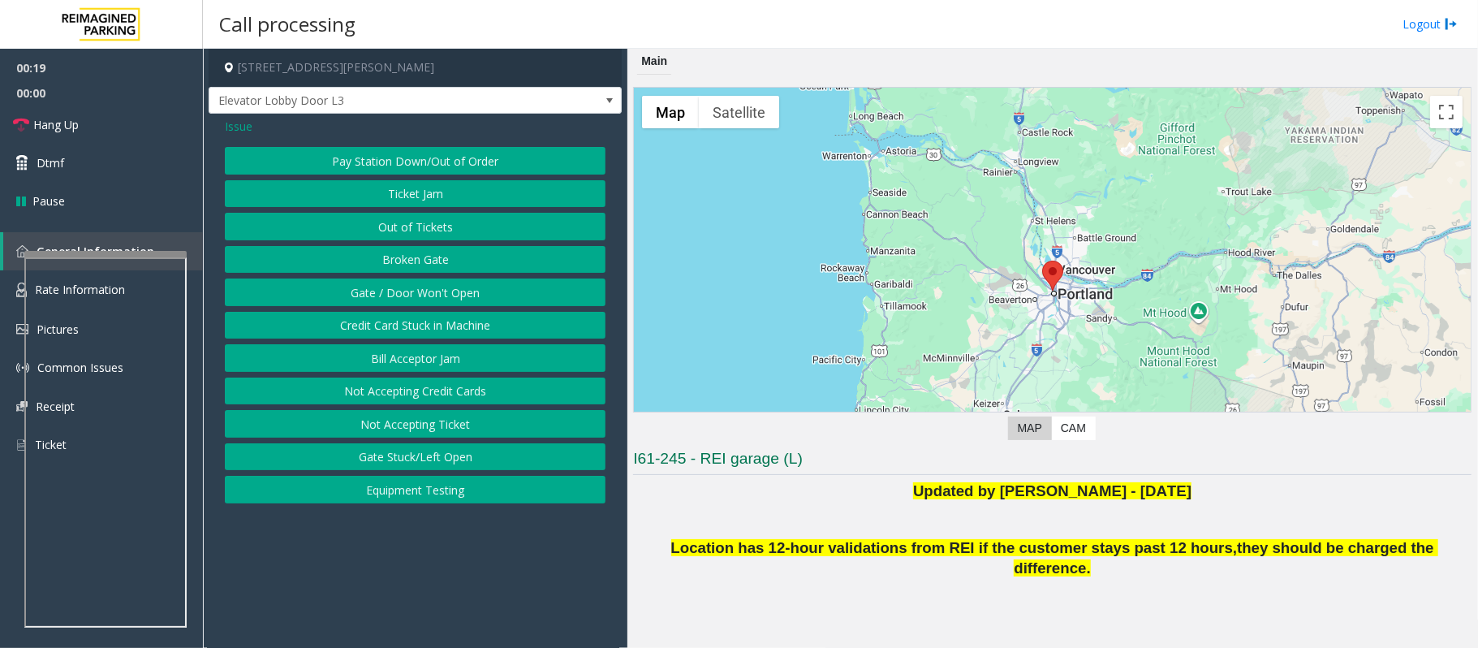
click at [426, 291] on button "Gate / Door Won't Open" at bounding box center [415, 292] width 381 height 28
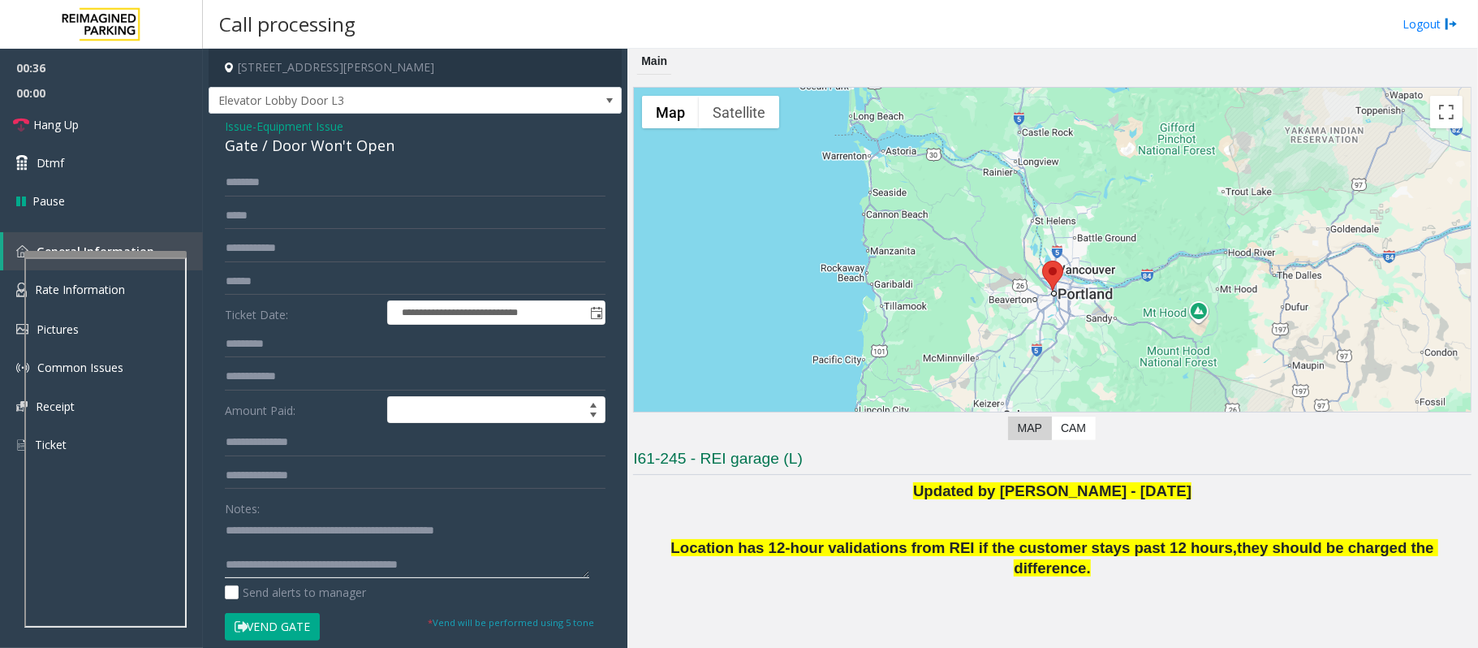
click at [287, 544] on textarea at bounding box center [407, 547] width 364 height 61
type textarea "**********"
click at [260, 183] on input "text" at bounding box center [415, 183] width 381 height 28
type input "*"
type input "****"
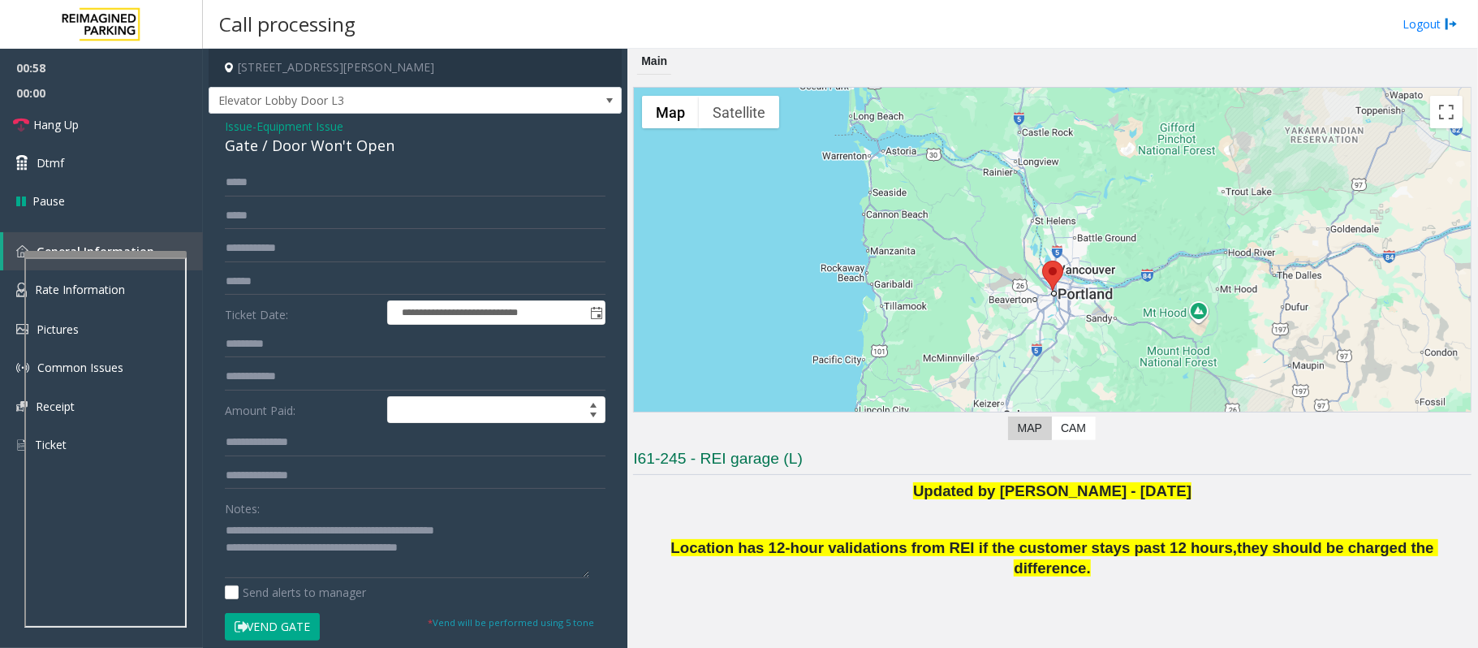
click at [274, 630] on button "Vend Gate" at bounding box center [272, 627] width 95 height 28
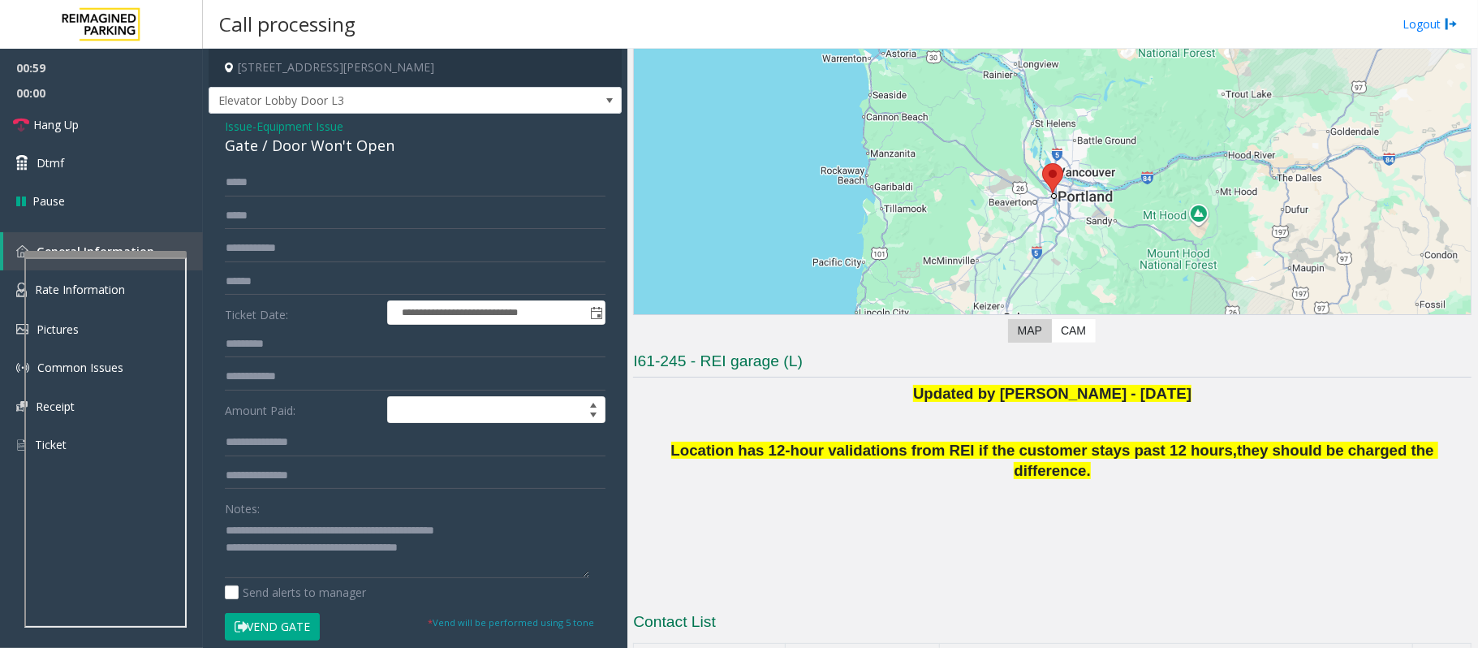
scroll to position [190, 0]
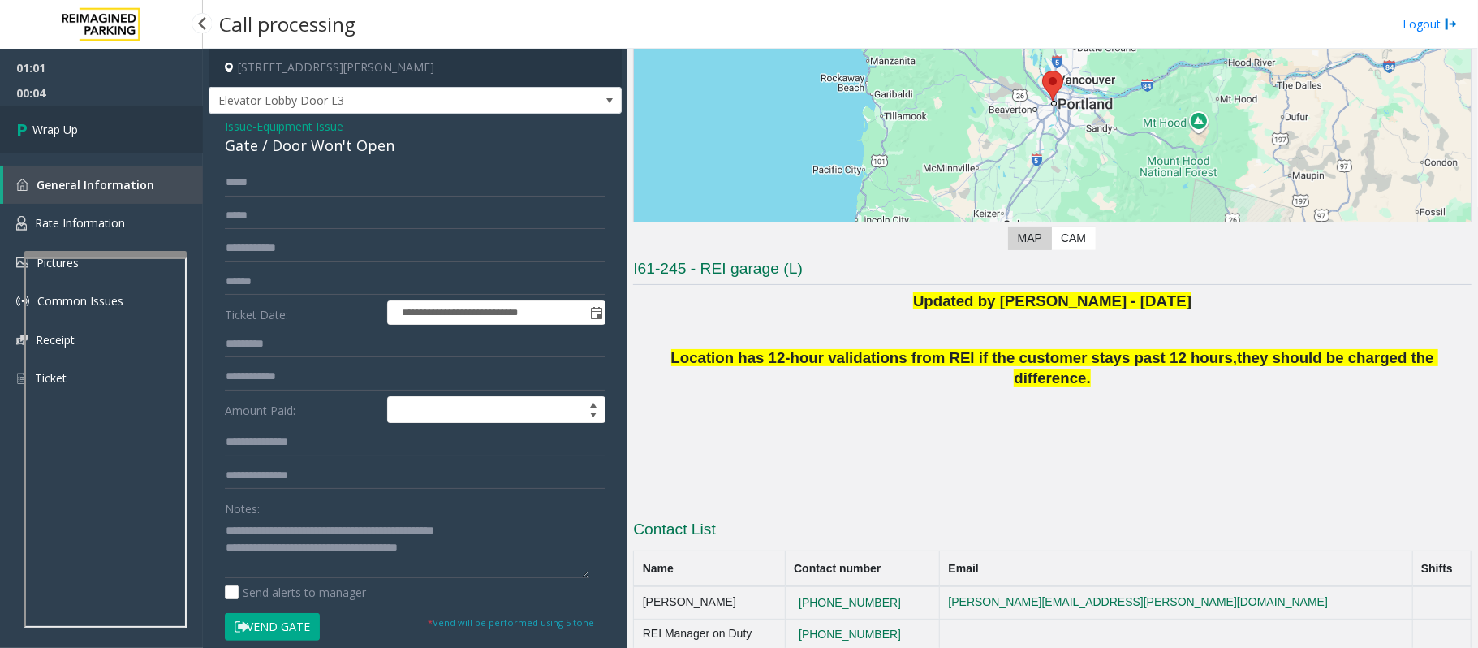
drag, startPoint x: 33, startPoint y: 131, endPoint x: 47, endPoint y: 143, distance: 17.9
click at [33, 131] on span "Wrap Up" at bounding box center [54, 129] width 45 height 17
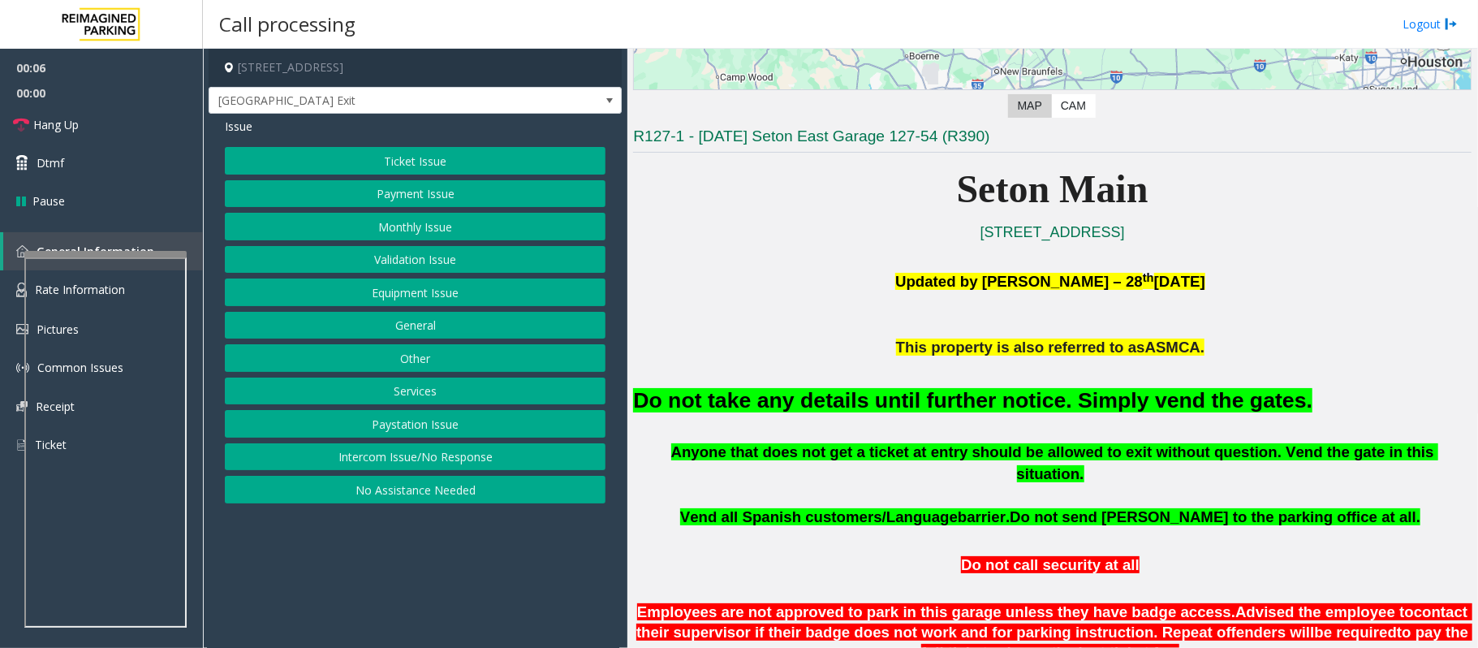
scroll to position [325, 0]
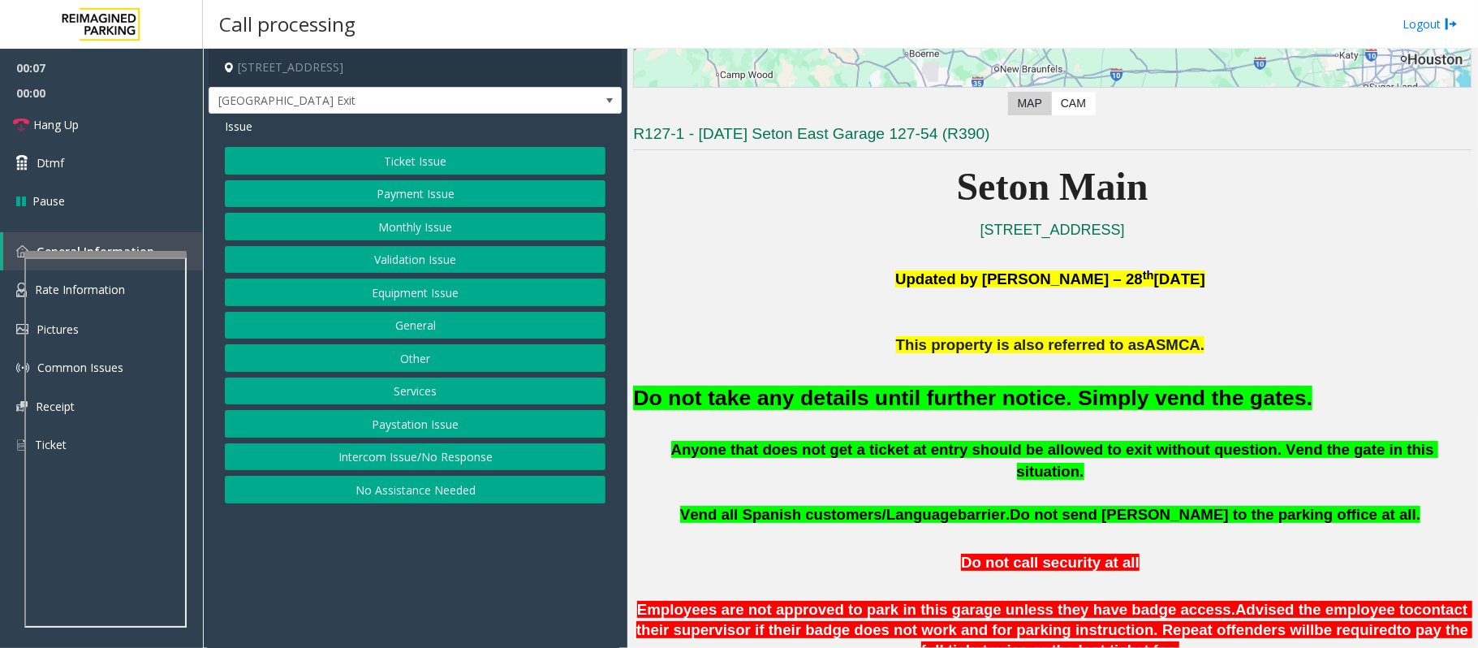
click at [422, 299] on button "Equipment Issue" at bounding box center [415, 292] width 381 height 28
click at [393, 289] on button "Gate / Door Won't Open" at bounding box center [415, 292] width 381 height 28
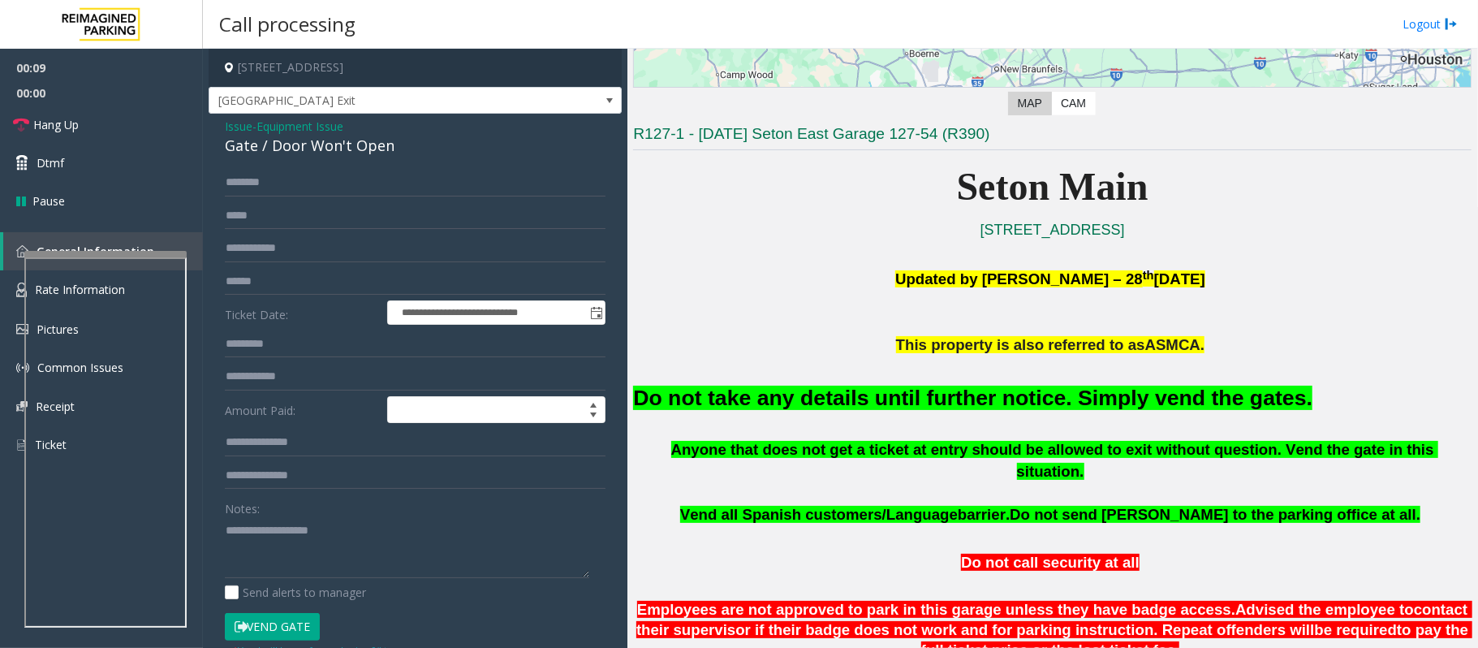
click at [304, 627] on button "Vend Gate" at bounding box center [272, 627] width 95 height 28
click at [706, 407] on font "Do not take any details until further notice. Simply vend the gates." at bounding box center [972, 397] width 679 height 24
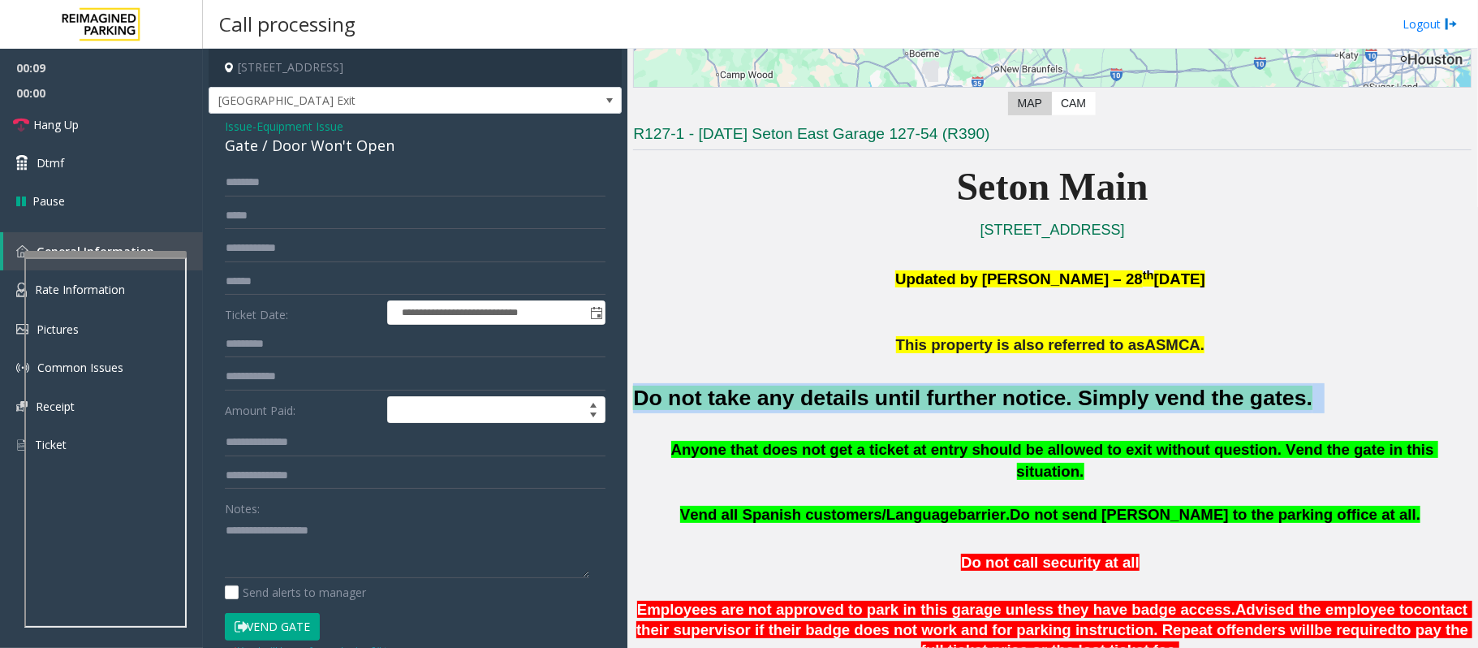
click at [706, 407] on font "Do not take any details until further notice. Simply vend the gates." at bounding box center [972, 397] width 679 height 24
click at [706, 406] on font "Do not take any details until further notice. Simply vend the gates." at bounding box center [972, 397] width 679 height 24
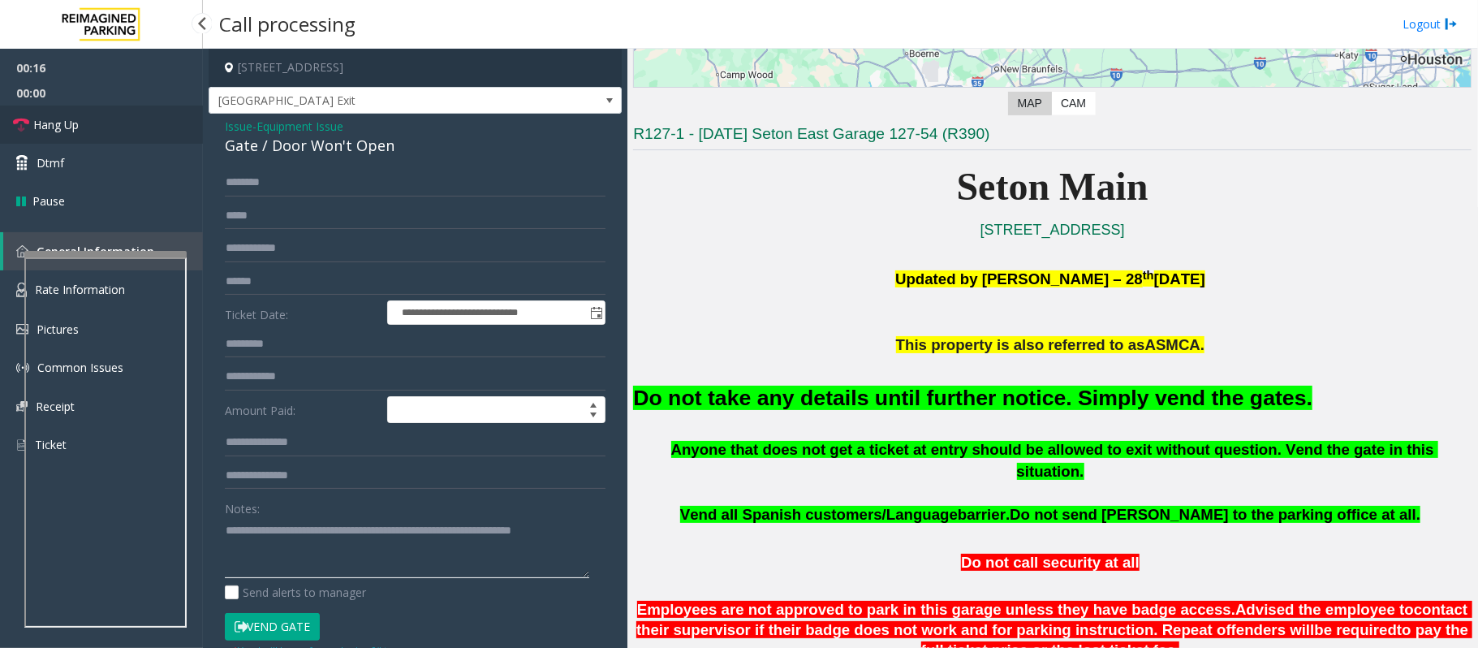
type textarea "**********"
click at [76, 127] on span "Hang Up" at bounding box center [55, 124] width 45 height 17
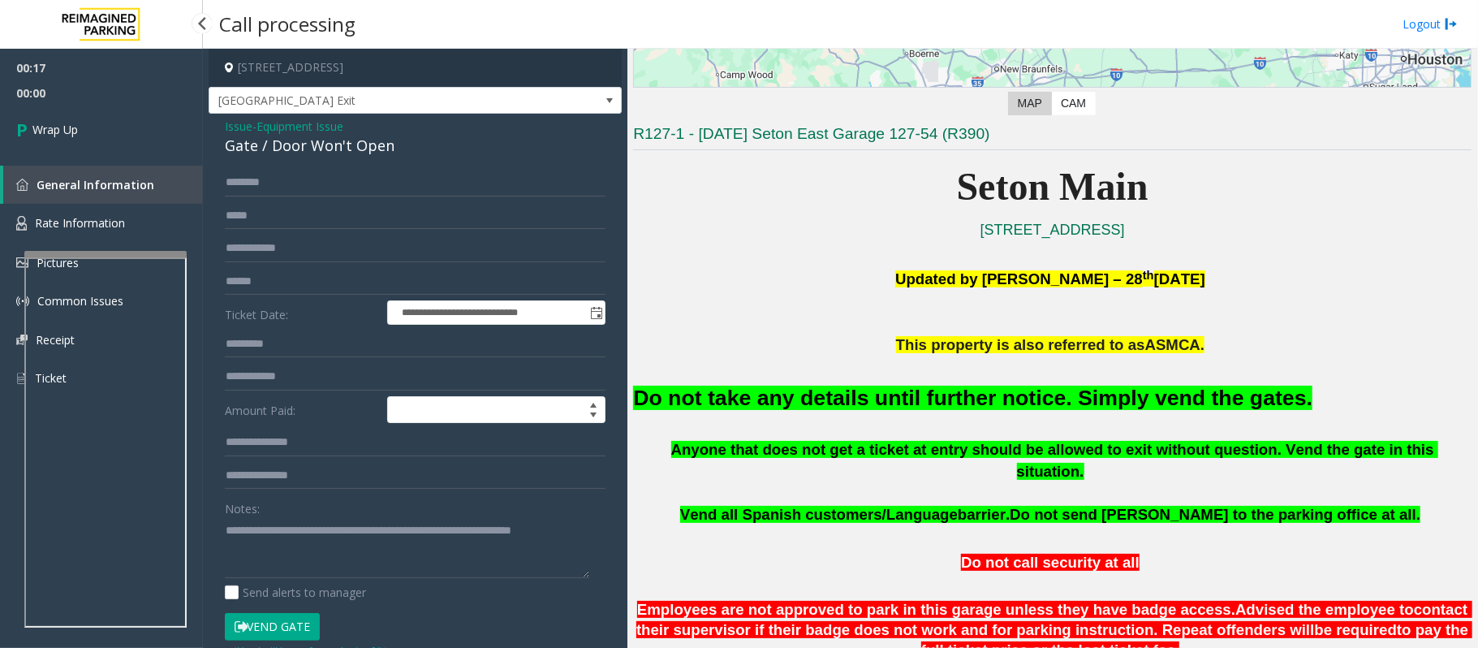
click at [76, 127] on span "Wrap Up" at bounding box center [54, 129] width 45 height 17
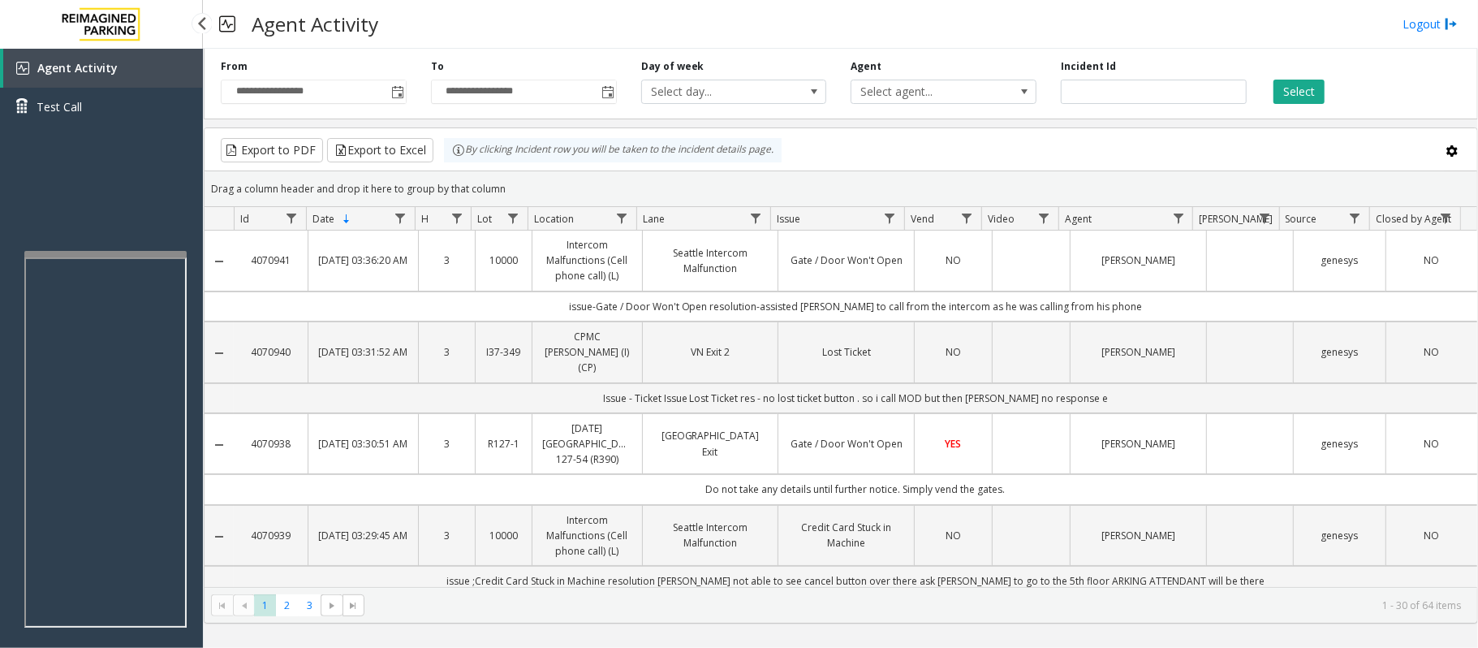
click at [66, 199] on div "Agent Activity Test Call" at bounding box center [101, 373] width 203 height 648
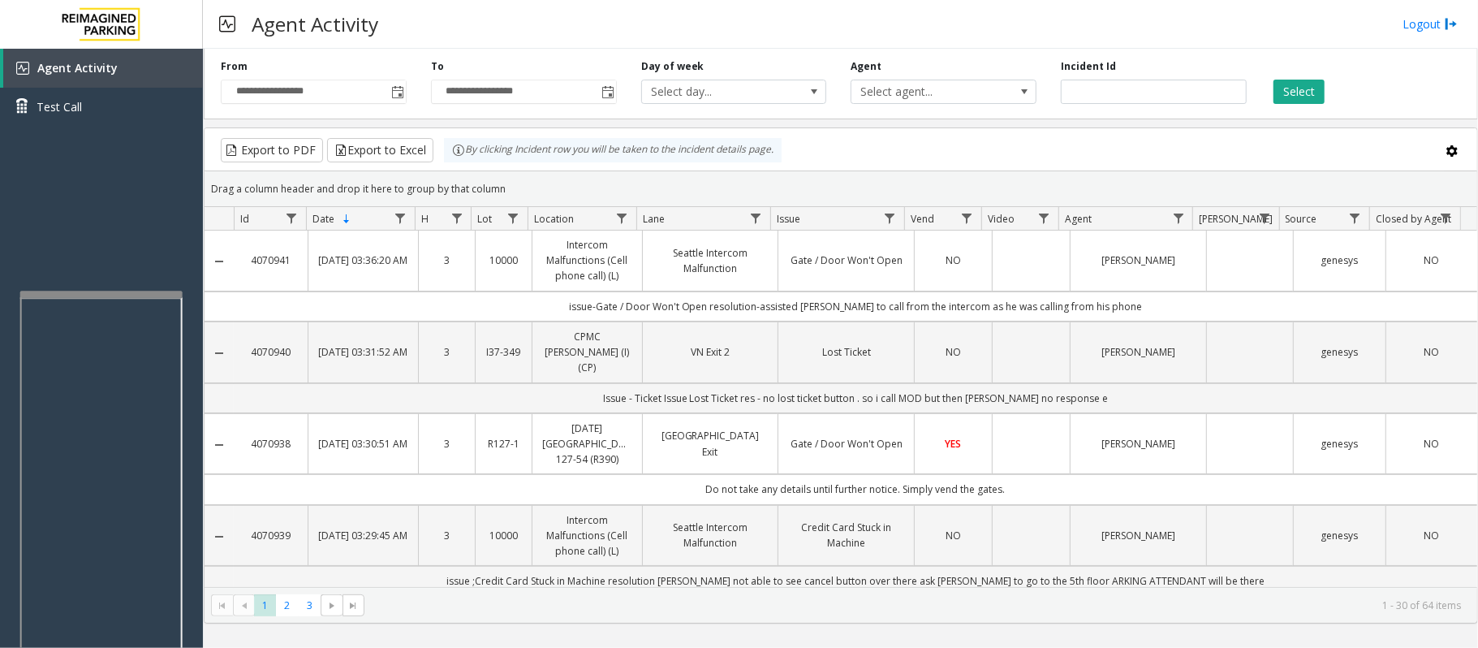
click at [102, 293] on div at bounding box center [101, 294] width 162 height 6
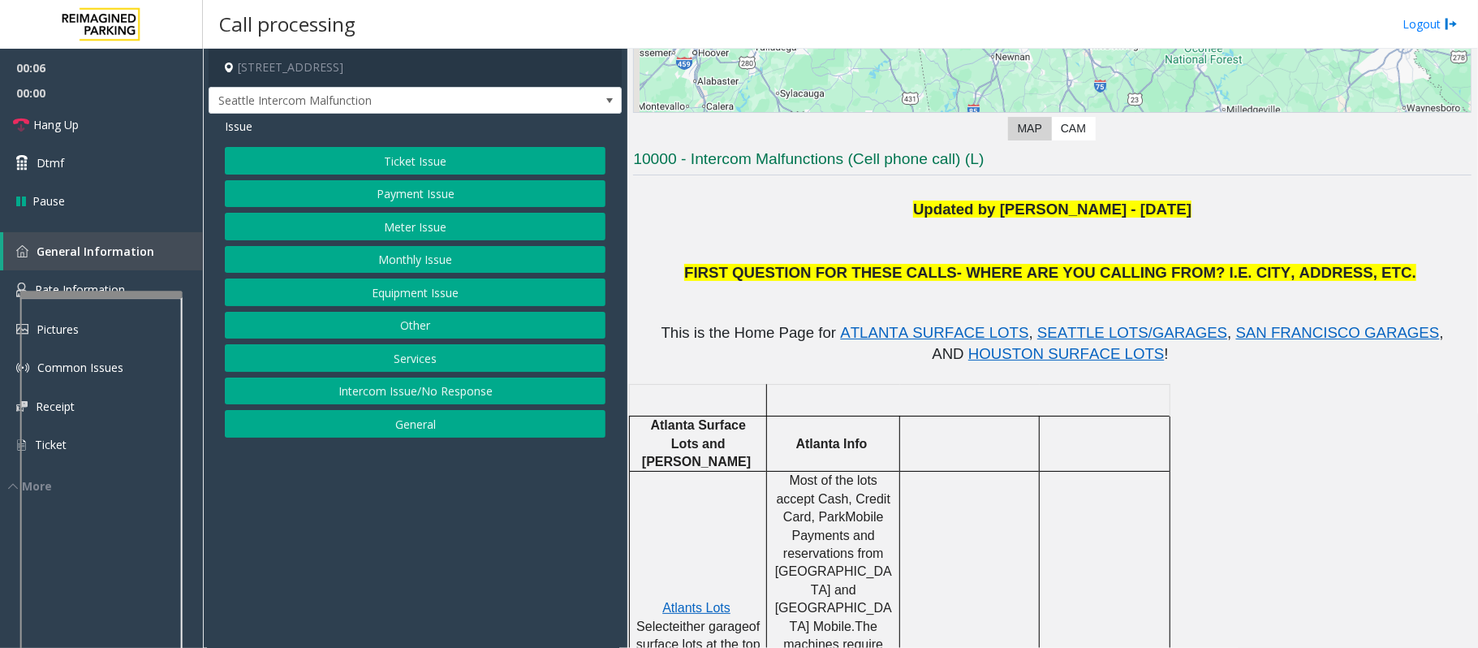
scroll to position [325, 0]
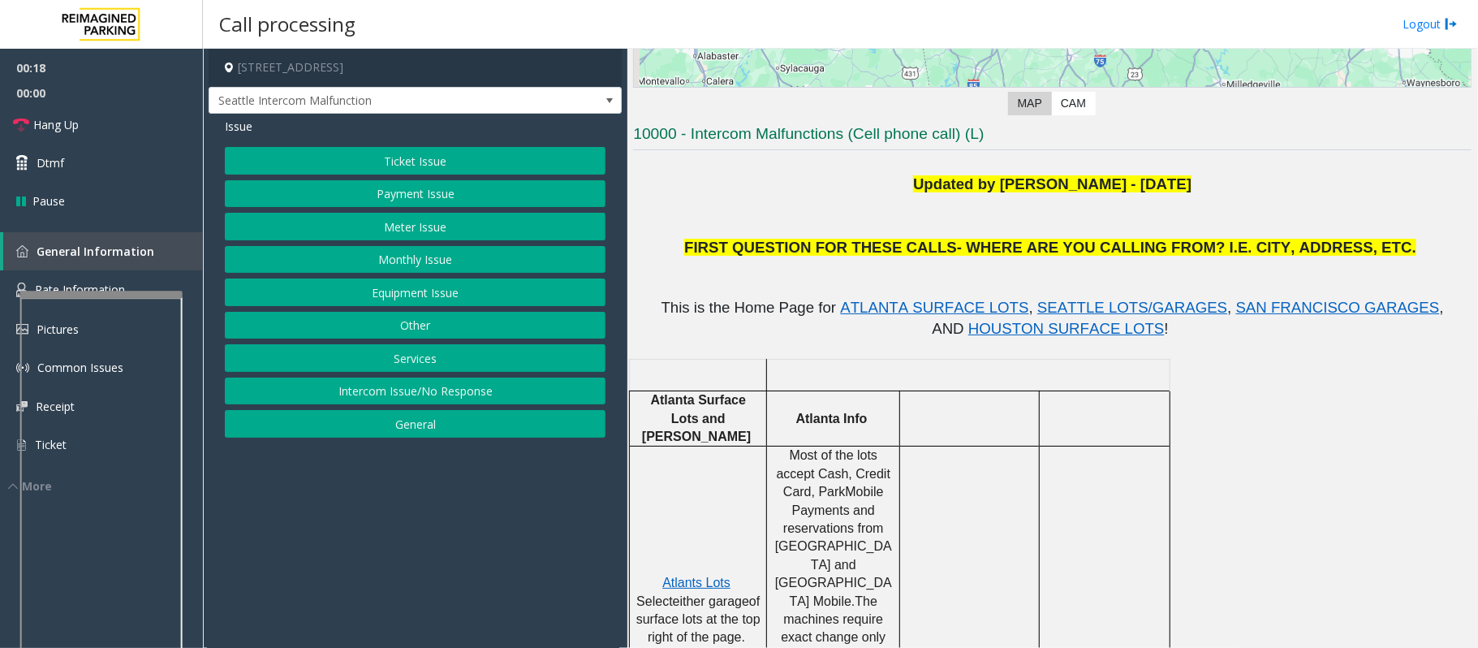
click at [375, 264] on button "Monthly Issue" at bounding box center [415, 260] width 381 height 28
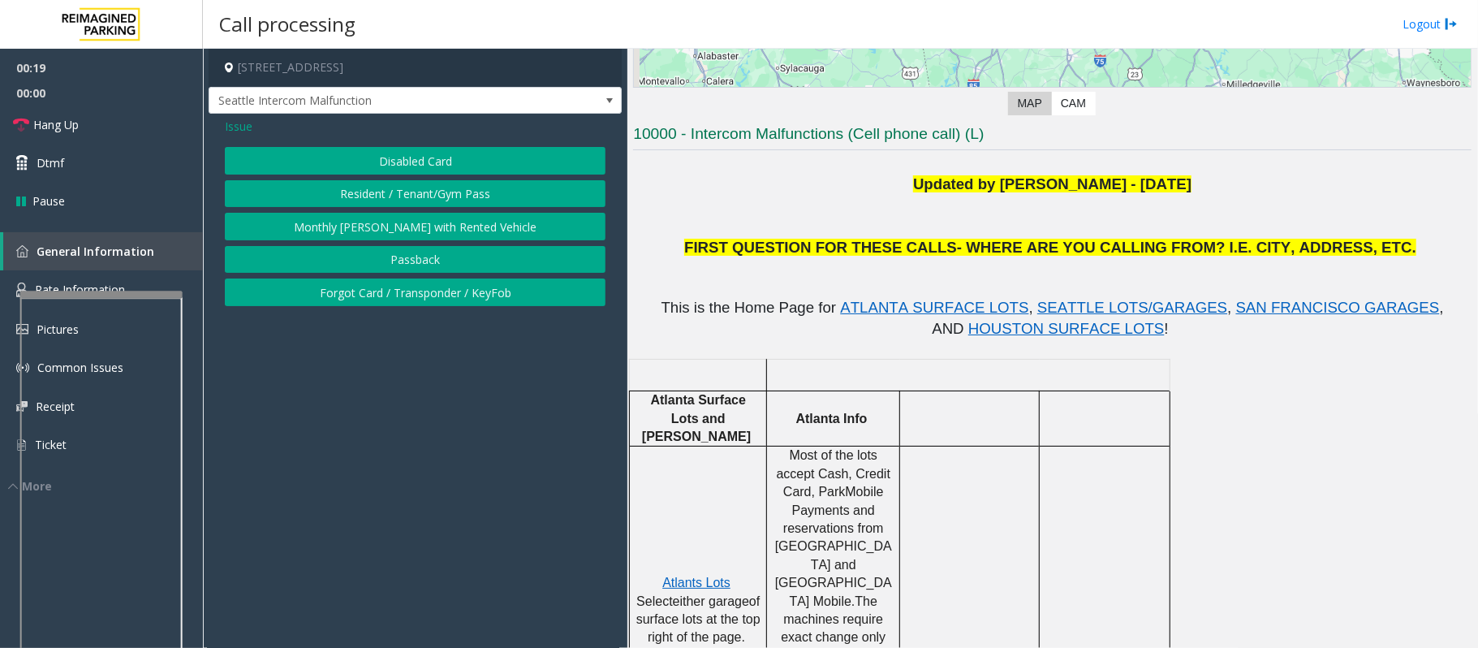
click at [367, 167] on button "Disabled Card" at bounding box center [415, 161] width 381 height 28
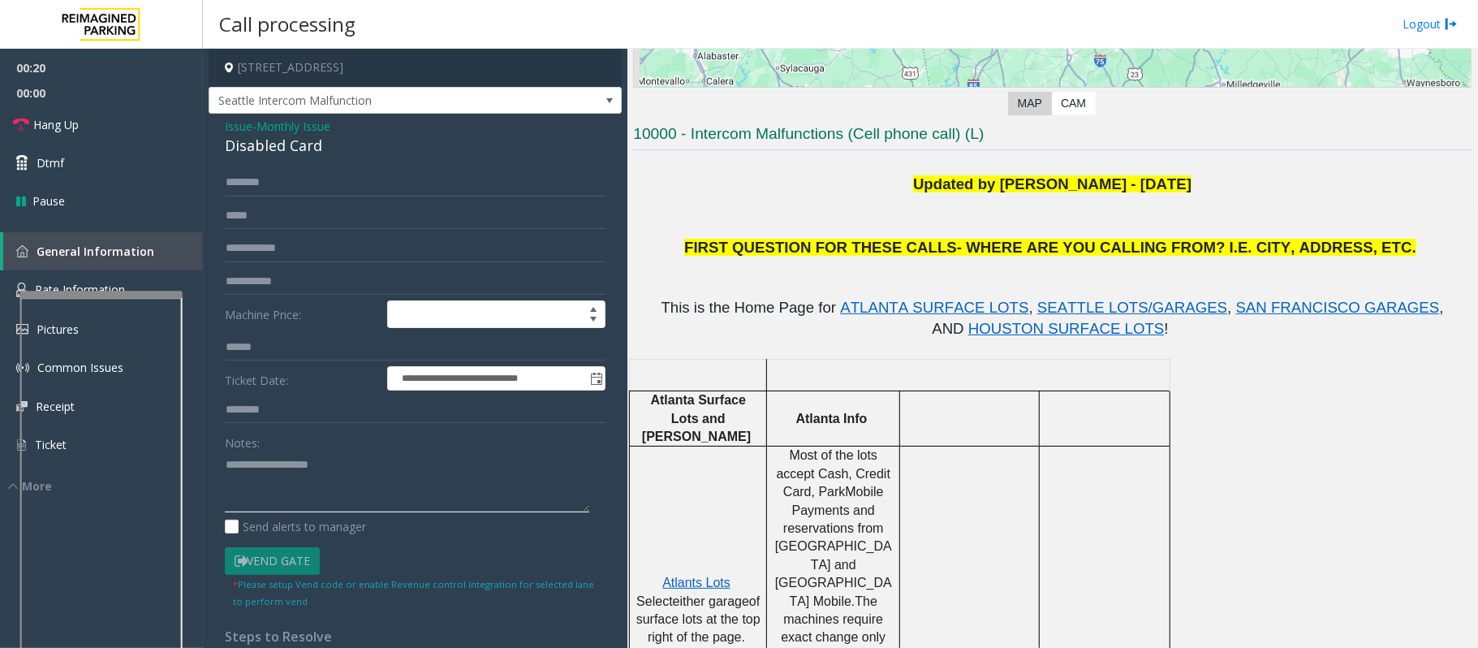
click at [254, 508] on textarea at bounding box center [407, 481] width 364 height 61
paste textarea "**********"
drag, startPoint x: 467, startPoint y: 491, endPoint x: 219, endPoint y: 453, distance: 251.2
click at [219, 453] on div "**********" at bounding box center [415, 512] width 405 height 686
click at [296, 468] on textarea at bounding box center [407, 481] width 364 height 61
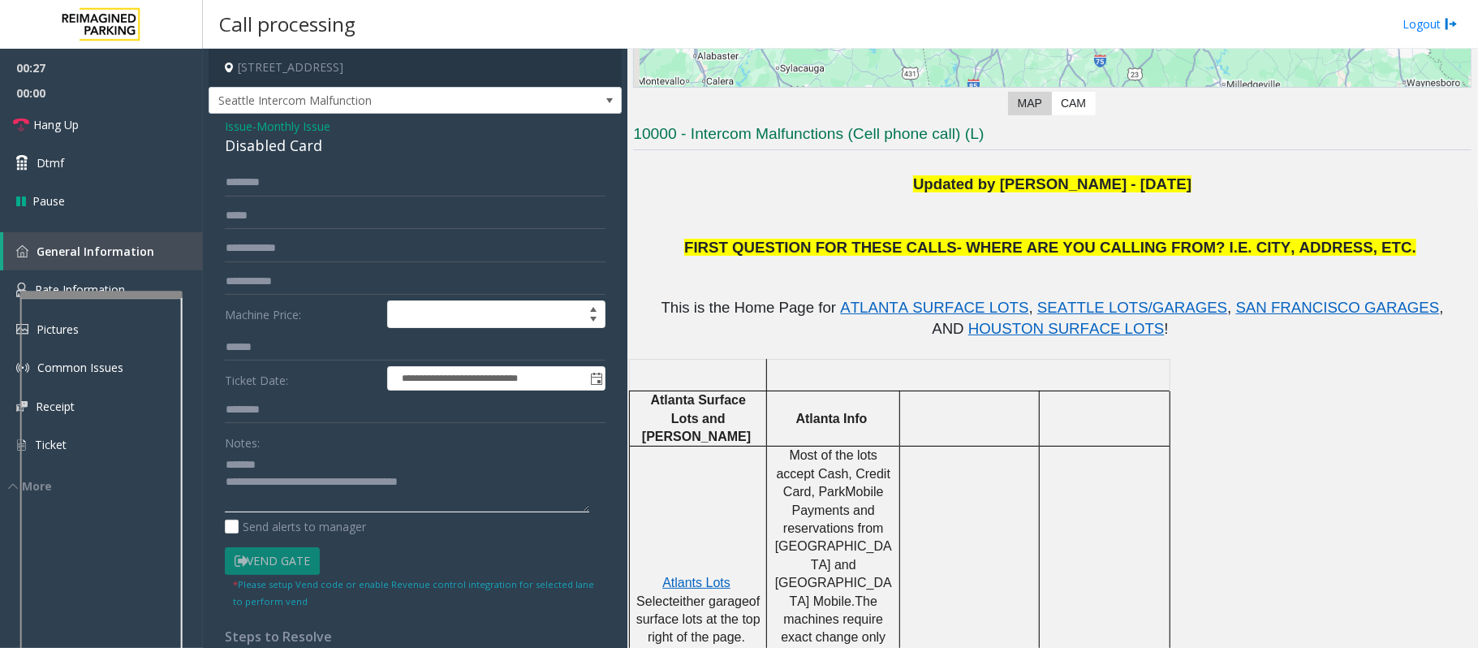
scroll to position [216, 0]
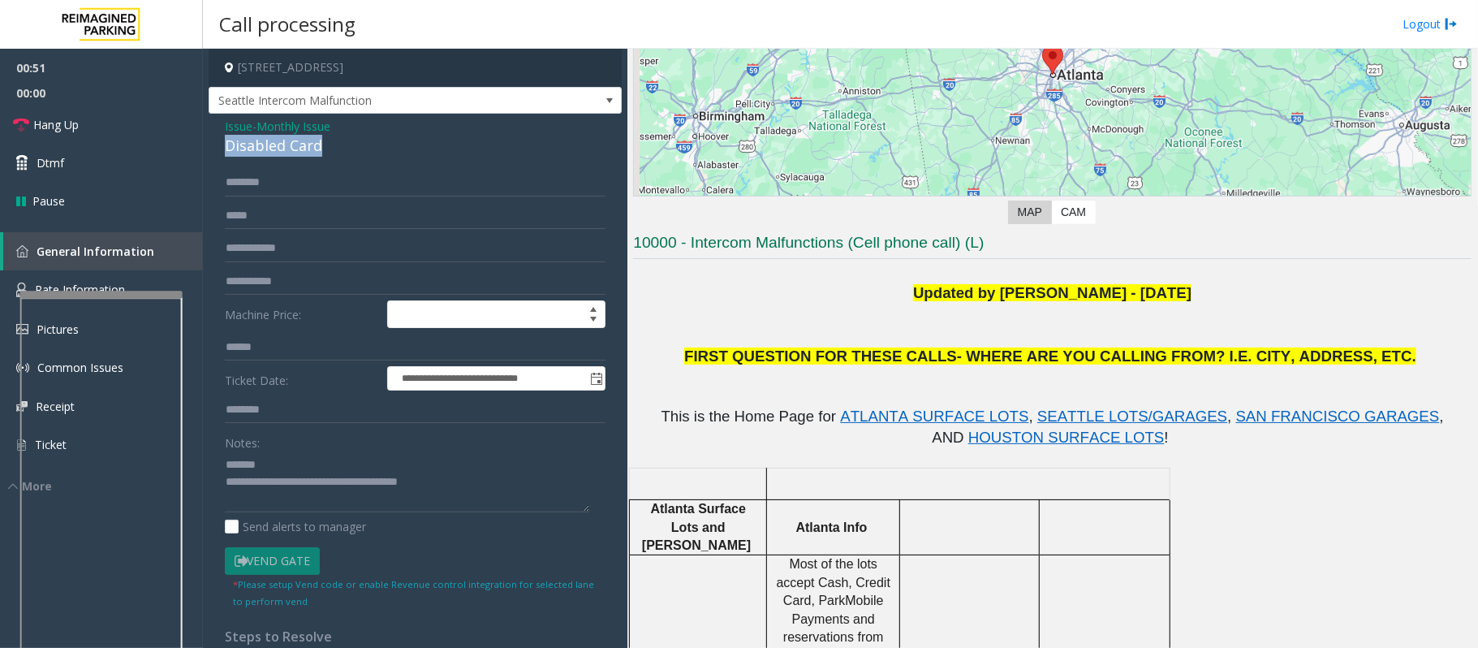
drag, startPoint x: 325, startPoint y: 150, endPoint x: 222, endPoint y: 144, distance: 104.1
click at [222, 144] on div "**********" at bounding box center [415, 492] width 413 height 757
click at [351, 469] on textarea at bounding box center [407, 481] width 364 height 61
paste textarea "**********"
drag, startPoint x: 455, startPoint y: 503, endPoint x: 294, endPoint y: 498, distance: 161.6
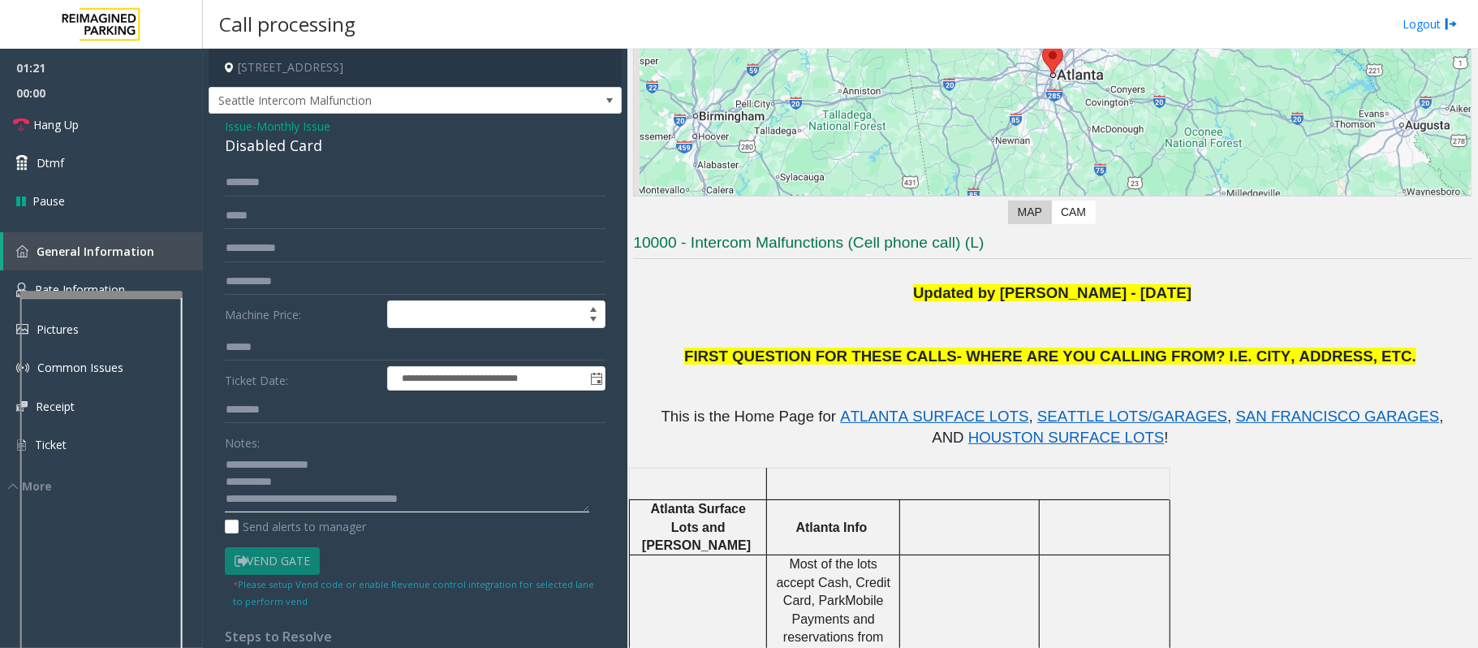
click at [294, 498] on textarea at bounding box center [407, 481] width 364 height 61
click at [345, 500] on textarea at bounding box center [407, 481] width 364 height 61
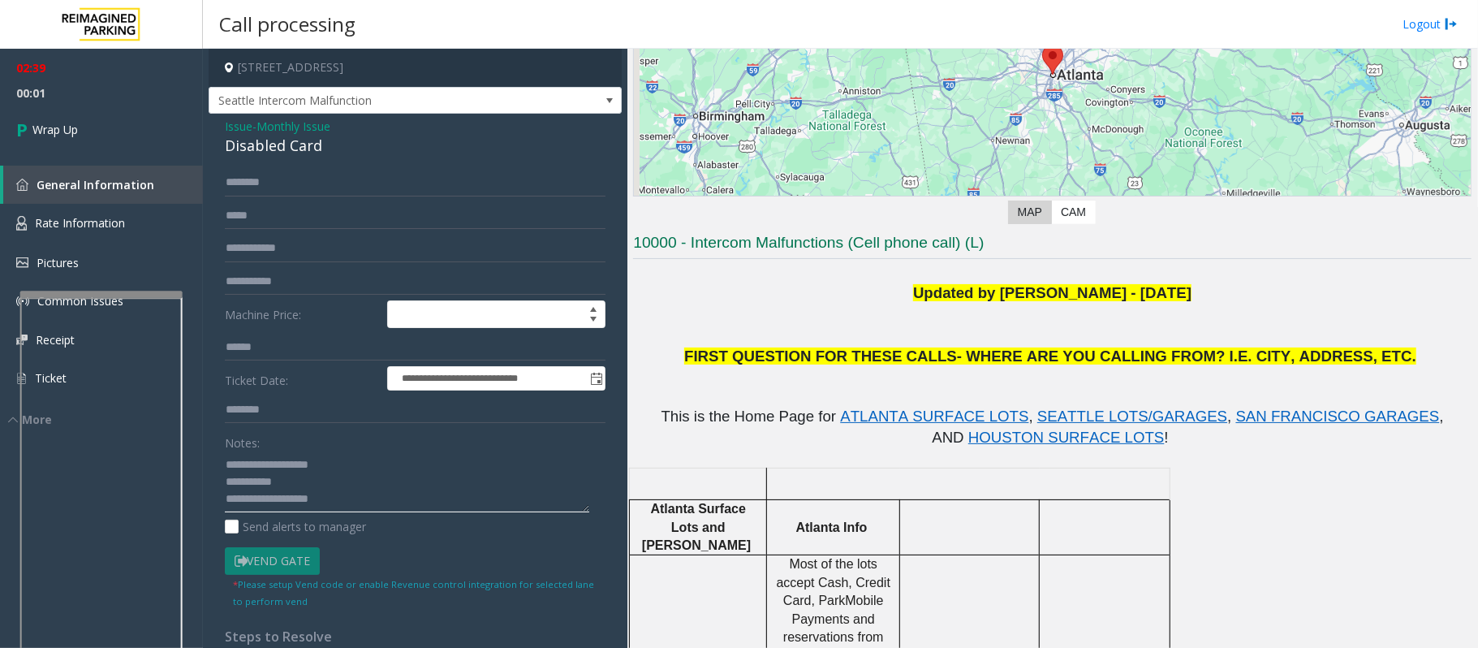
click at [336, 506] on textarea at bounding box center [407, 481] width 364 height 61
type textarea "**********"
click at [69, 131] on span "Wrap Up" at bounding box center [54, 129] width 45 height 17
